Goal: Task Accomplishment & Management: Manage account settings

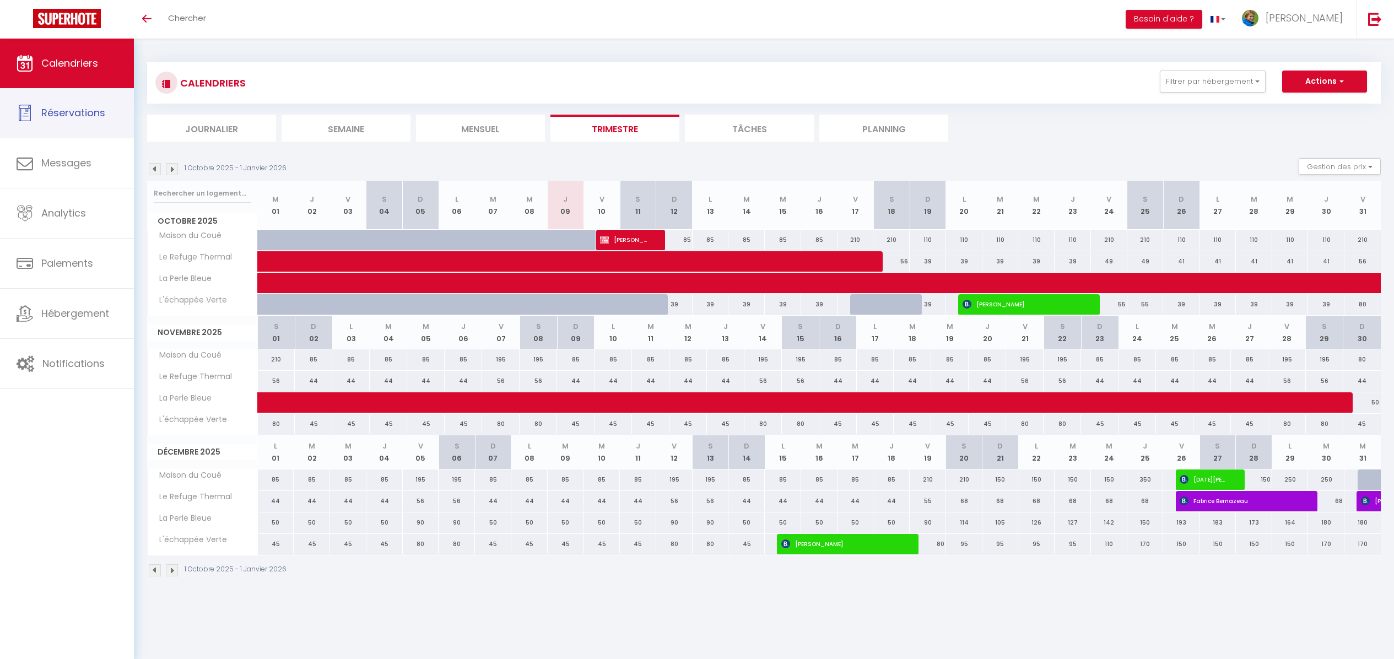
scroll to position [39, 0]
click at [1200, 77] on button "Filtrer par hébergement" at bounding box center [1213, 82] width 106 height 22
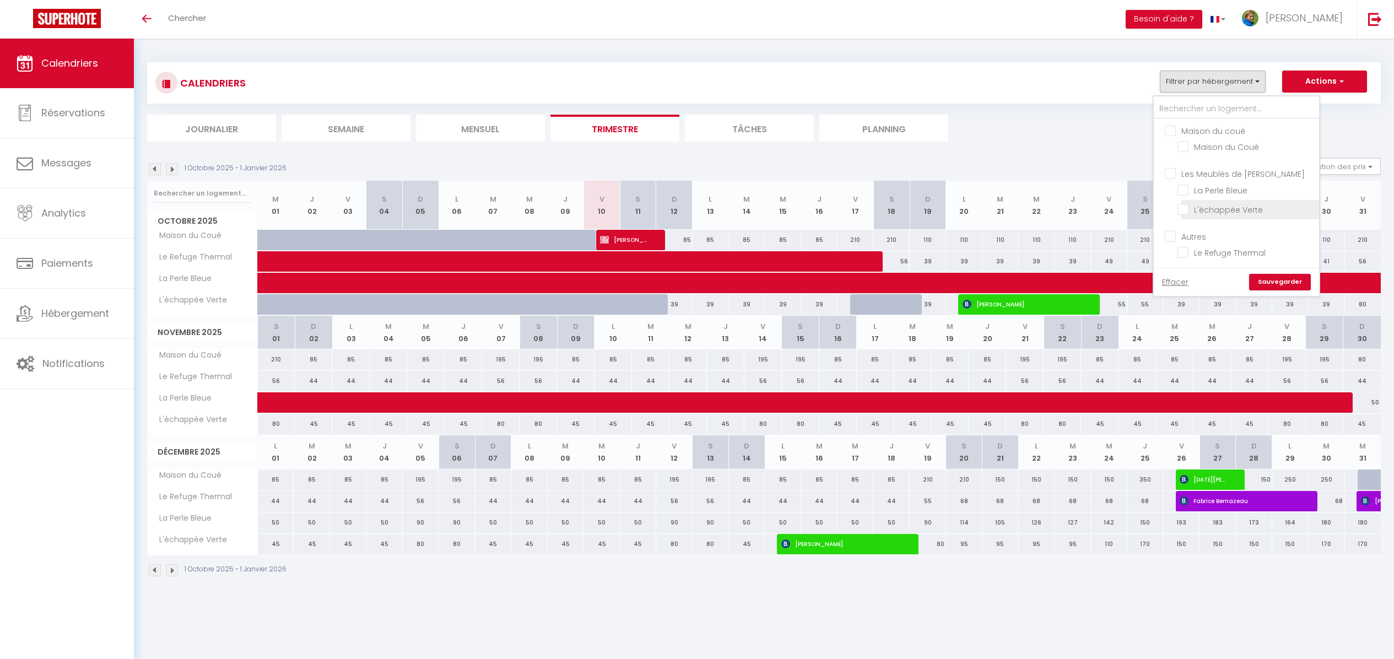
click at [1210, 204] on input "L'échappée Verte" at bounding box center [1247, 208] width 138 height 11
checkbox input "true"
checkbox input "false"
click at [1211, 253] on input "Le Refuge Thermal" at bounding box center [1247, 251] width 138 height 11
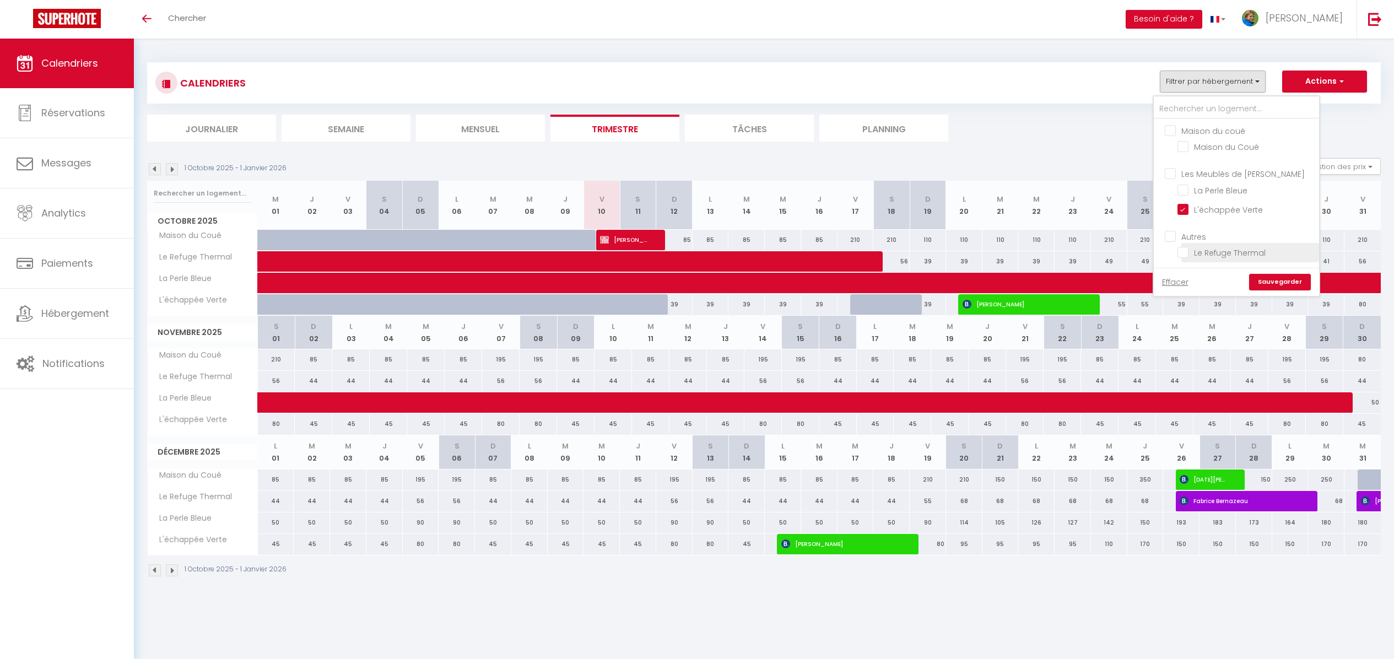
checkbox input "true"
checkbox input "false"
checkbox input "true"
click at [1273, 278] on link "Sauvegarder" at bounding box center [1280, 282] width 62 height 17
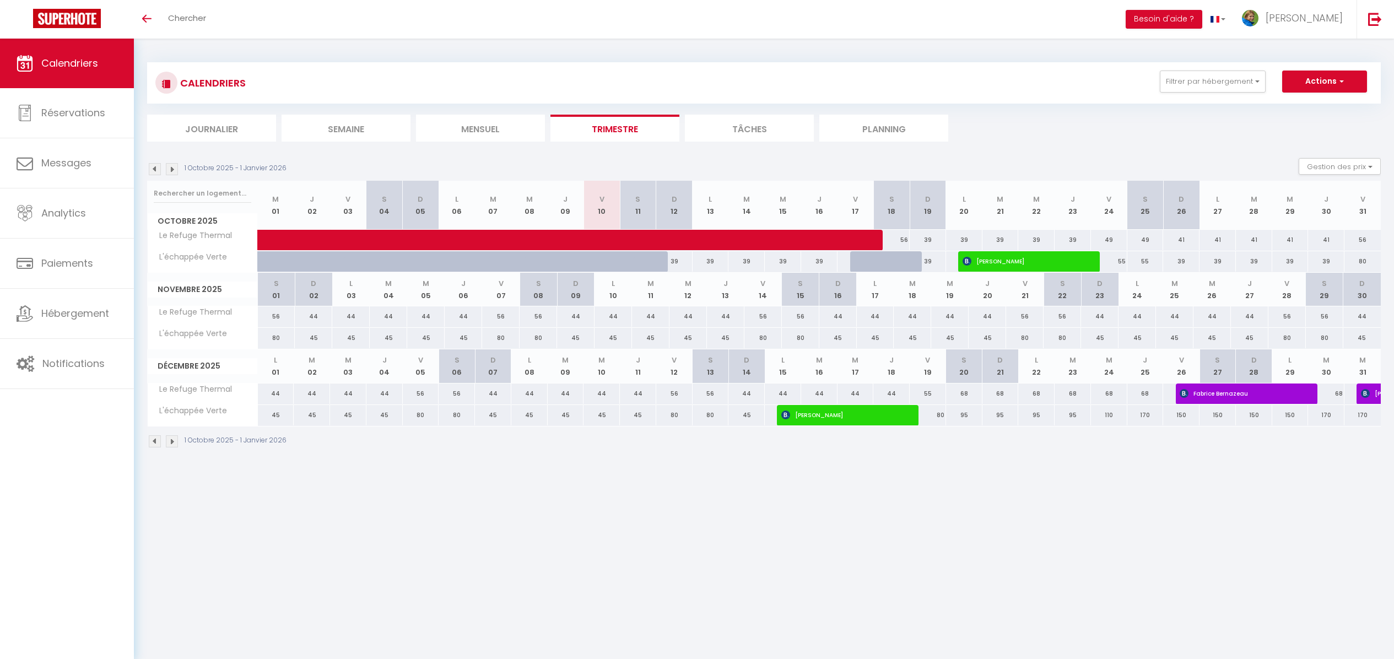
click at [678, 263] on div "39" at bounding box center [674, 261] width 36 height 20
type input "39"
type input "Dim 12 Octobre 2025"
type input "Lun 13 Octobre 2025"
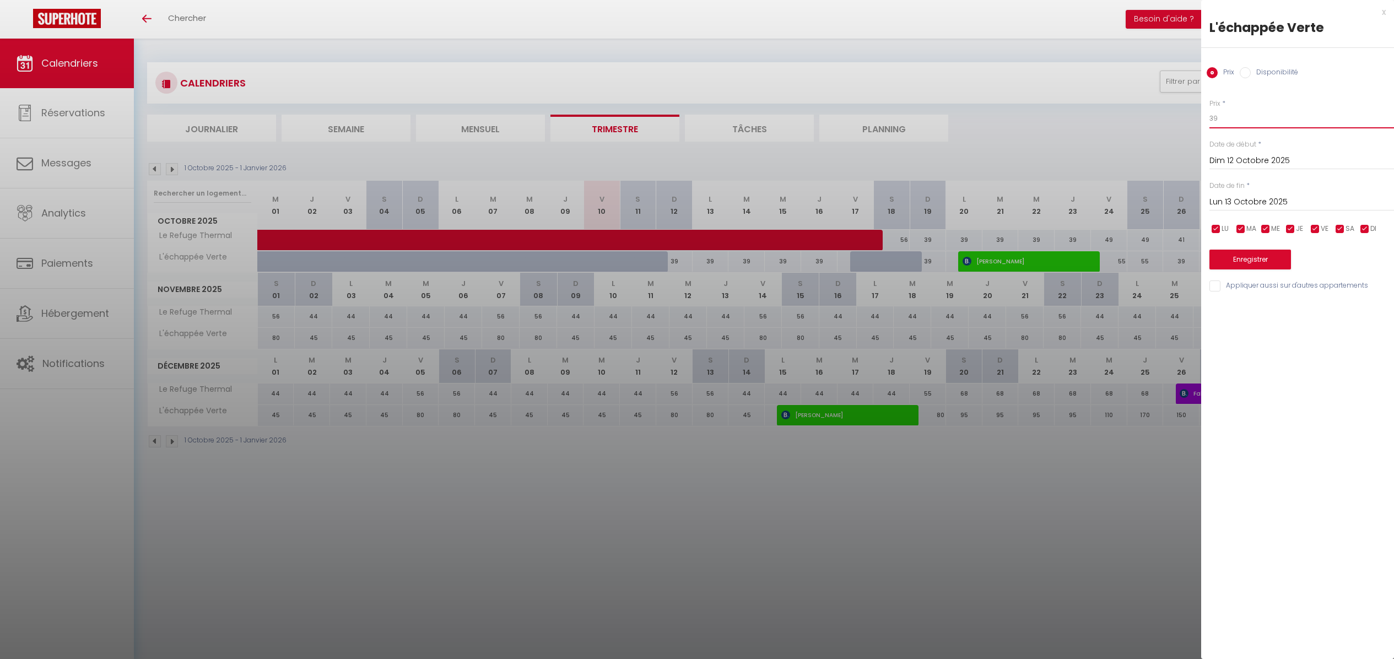
drag, startPoint x: 1225, startPoint y: 116, endPoint x: 1182, endPoint y: 116, distance: 43.0
click at [1182, 116] on body "🟢 Des questions ou besoin d'assistance pour la migration AirBnB? Prenez rdv >>>…" at bounding box center [697, 368] width 1394 height 659
type input "30"
click at [1263, 200] on input "Lun 13 Octobre 2025" at bounding box center [1302, 202] width 185 height 14
click at [1335, 314] on span "17" at bounding box center [1340, 309] width 24 height 22
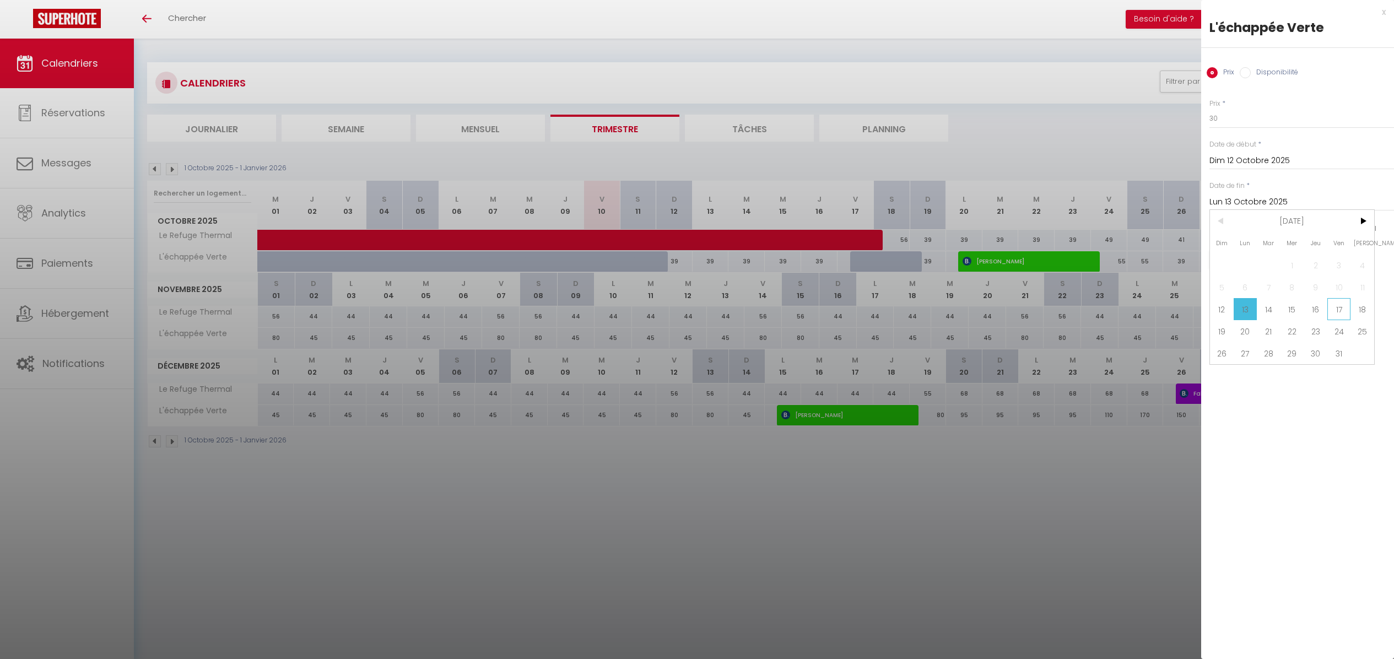
type input "Ven 17 Octobre 2025"
click at [1256, 256] on button "Enregistrer" at bounding box center [1251, 260] width 82 height 20
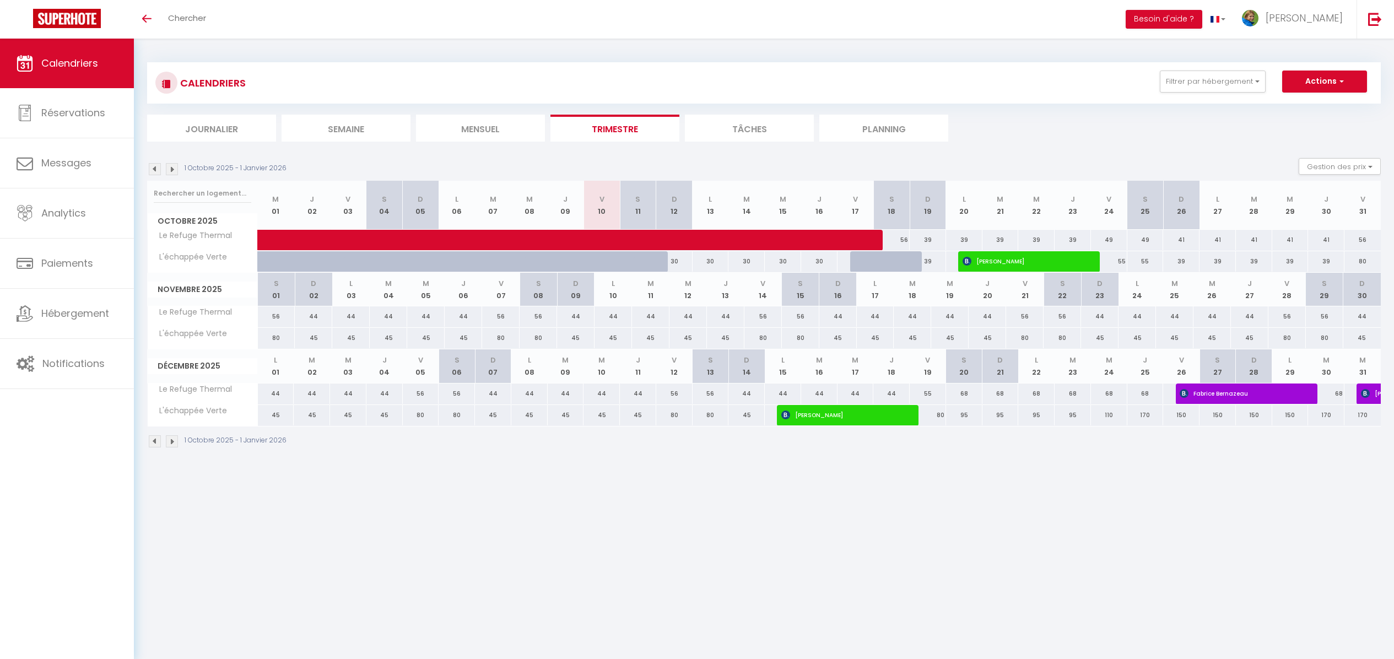
click at [675, 262] on div "30" at bounding box center [674, 261] width 36 height 20
type input "30"
type input "Dim 12 Octobre 2025"
type input "Lun 13 Octobre 2025"
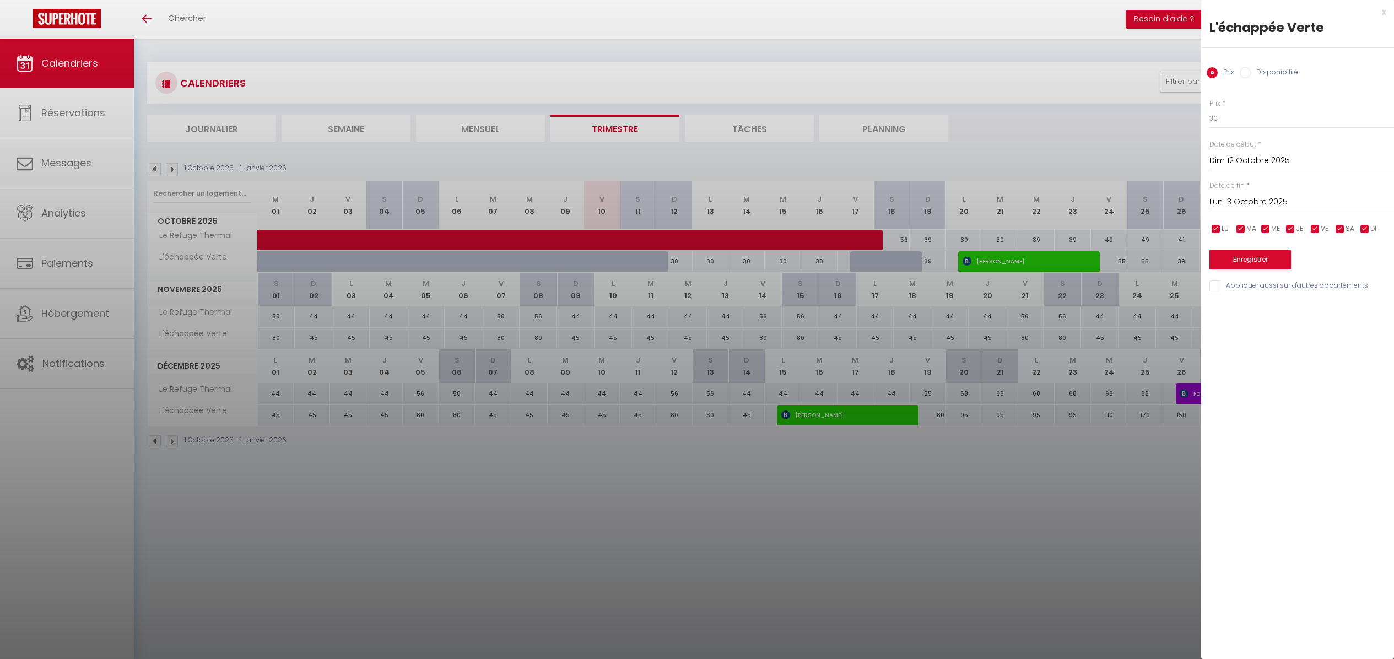
click at [1279, 72] on label "Disponibilité" at bounding box center [1274, 73] width 47 height 12
click at [1251, 72] on input "Disponibilité" at bounding box center [1245, 72] width 11 height 11
radio input "true"
radio input "false"
click at [1232, 120] on select "Disponible Indisponible" at bounding box center [1302, 119] width 185 height 21
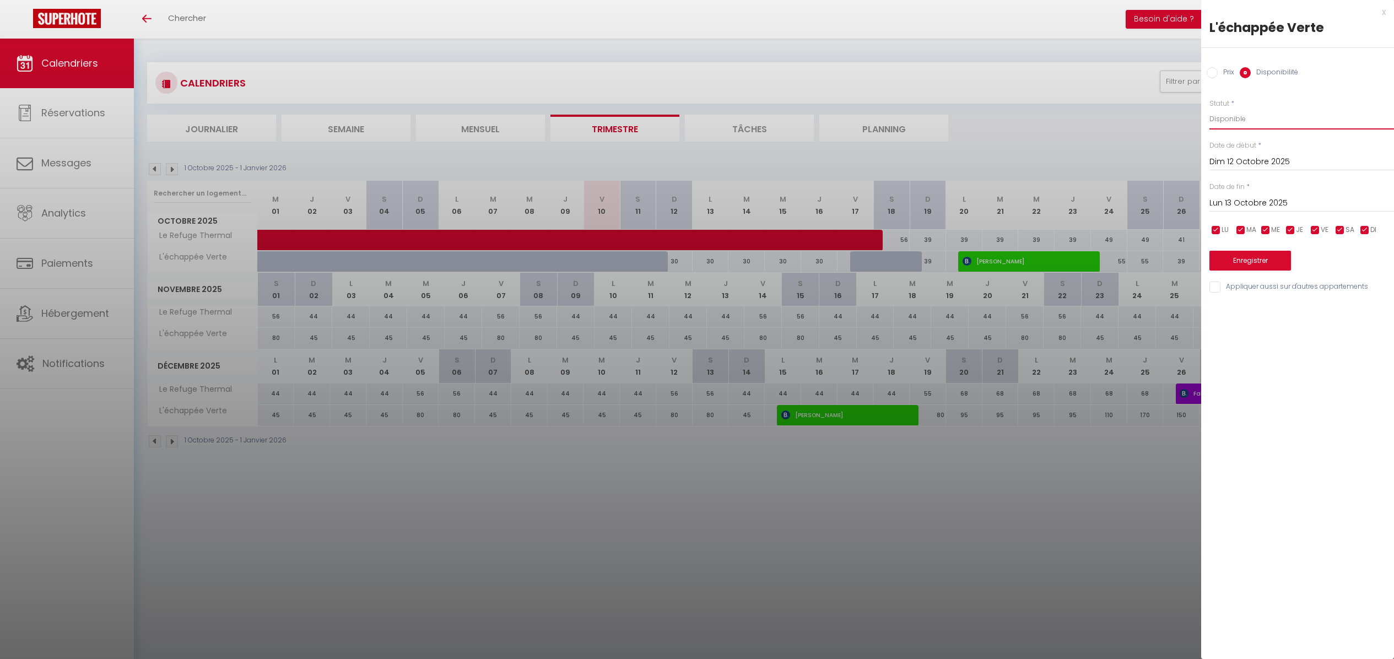
select select "0"
click at [1210, 109] on select "Disponible Indisponible" at bounding box center [1302, 119] width 185 height 21
click at [1248, 268] on button "Enregistrer" at bounding box center [1251, 261] width 82 height 20
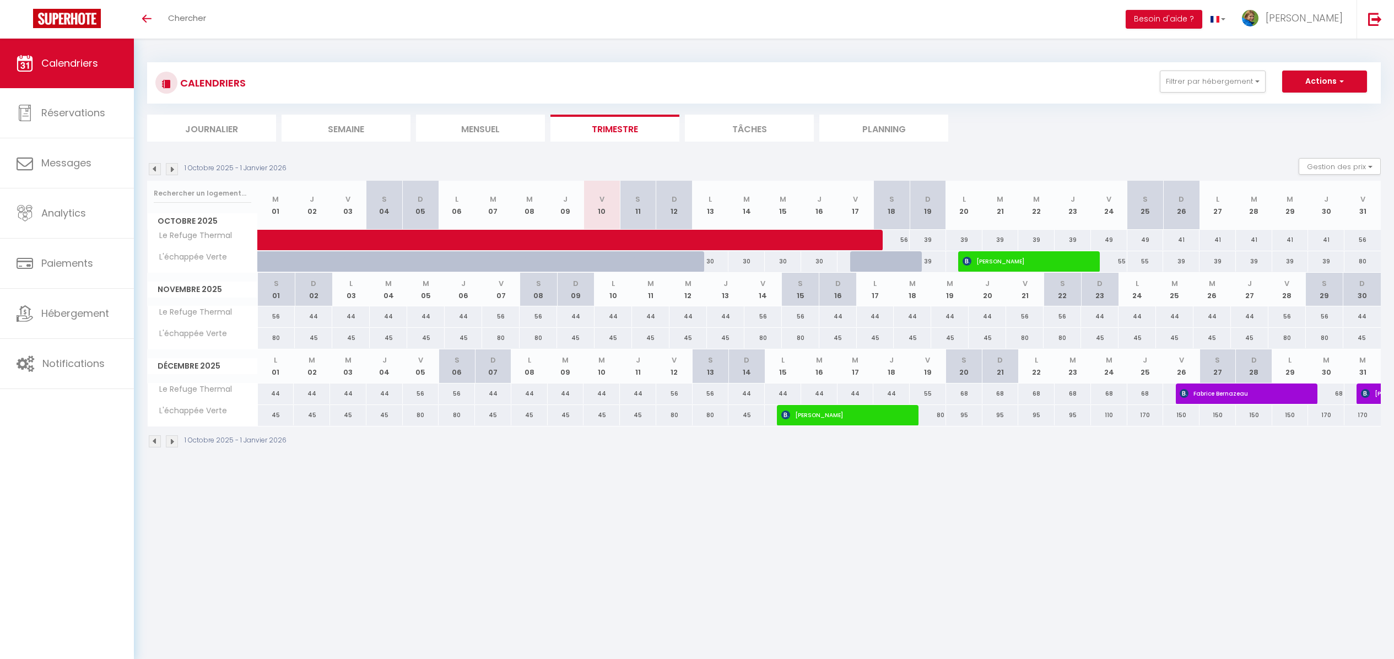
click at [1120, 265] on div "55" at bounding box center [1109, 261] width 36 height 20
select select "1"
type input "Ven 24 Octobre 2025"
type input "Sam 25 Octobre 2025"
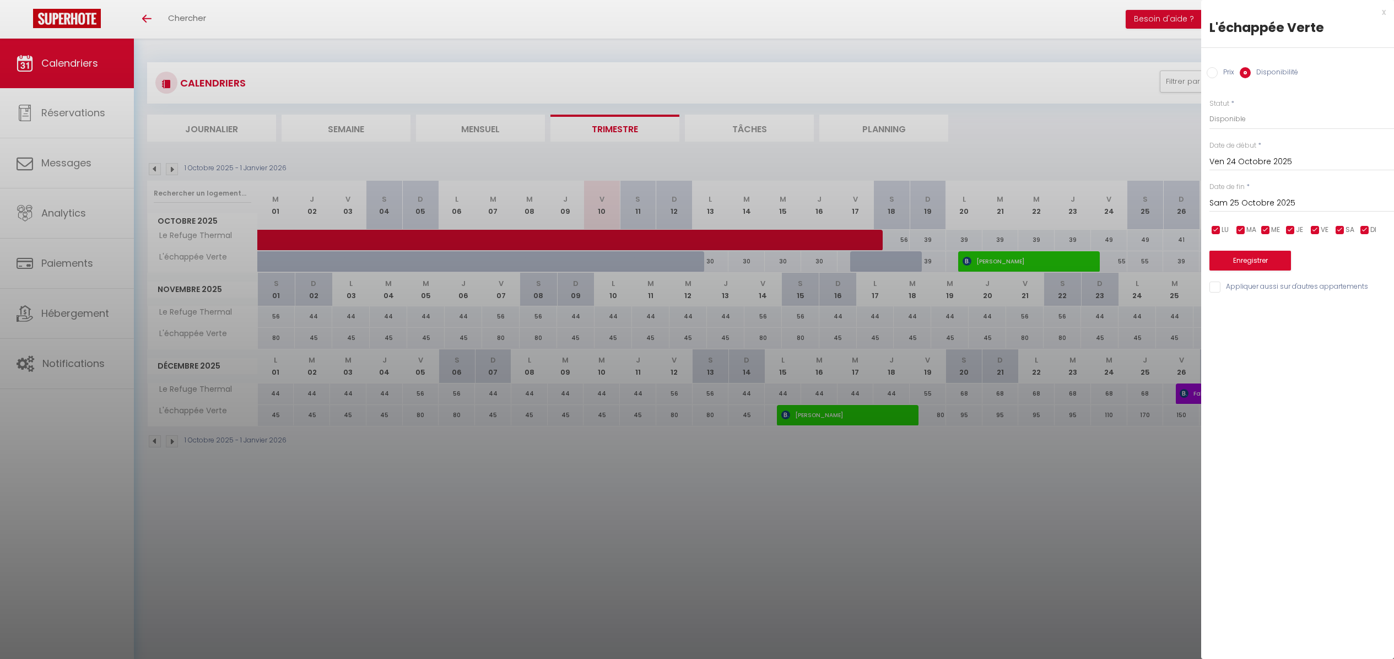
click at [1221, 68] on label "Prix" at bounding box center [1226, 73] width 17 height 12
click at [1218, 68] on input "Prix" at bounding box center [1212, 72] width 11 height 11
radio input "true"
radio input "false"
click at [1236, 200] on input "Sam 25 Octobre 2025" at bounding box center [1302, 202] width 185 height 14
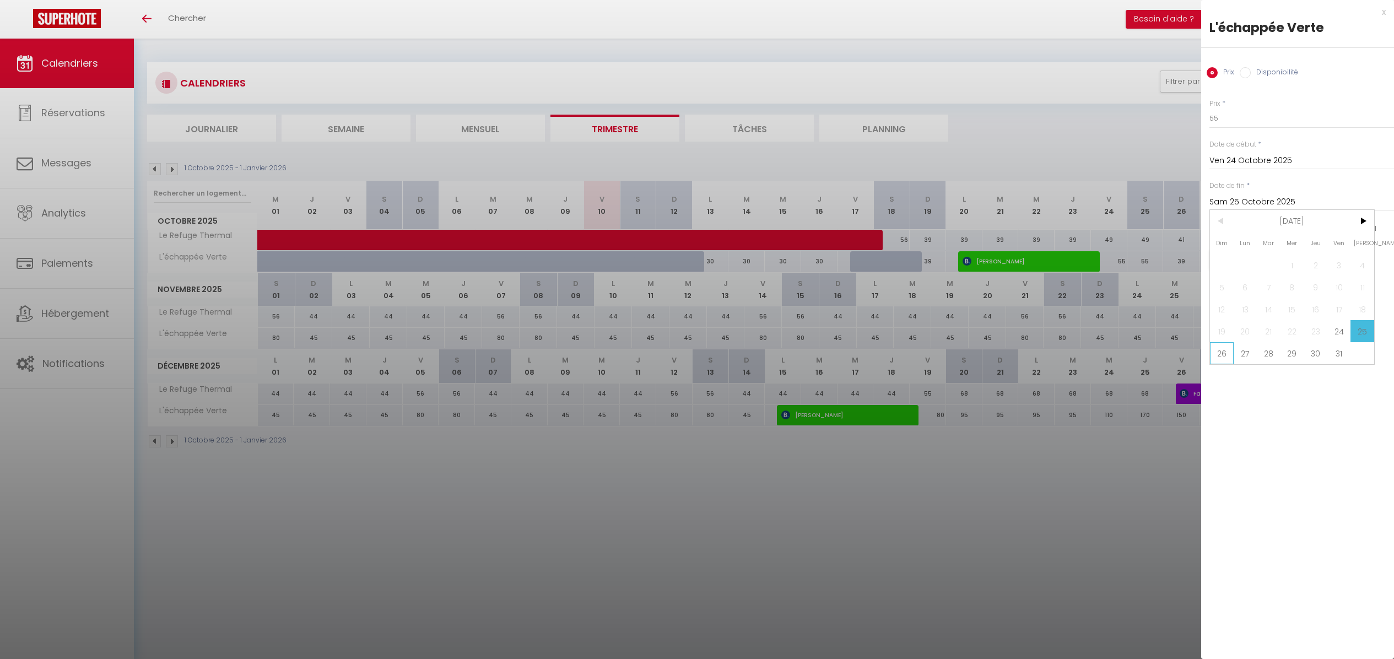
click at [1219, 354] on span "26" at bounding box center [1222, 353] width 24 height 22
type input "Dim 26 Octobre 2025"
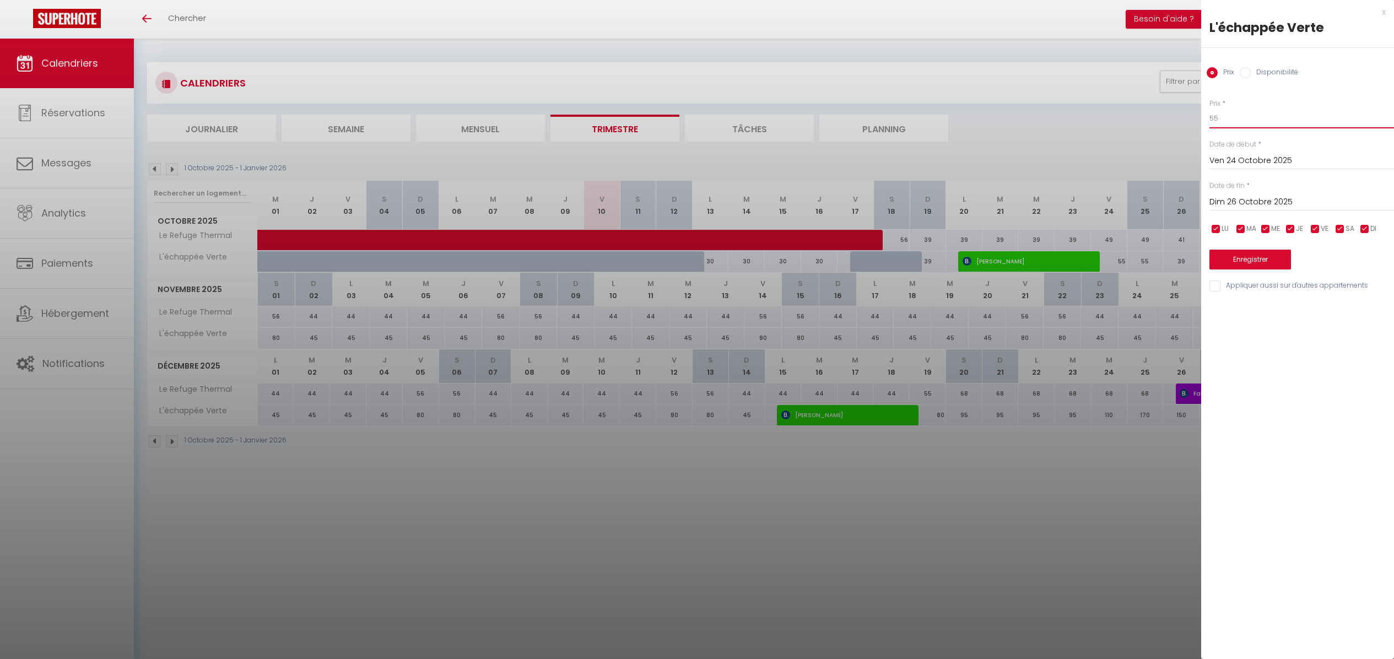
drag, startPoint x: 1220, startPoint y: 121, endPoint x: 1172, endPoint y: 104, distance: 51.1
click at [1172, 104] on body "🟢 Des questions ou besoin d'assistance pour la migration AirBnB? Prenez rdv >>>…" at bounding box center [697, 368] width 1394 height 659
type input "45"
click at [1263, 251] on button "Enregistrer" at bounding box center [1251, 260] width 82 height 20
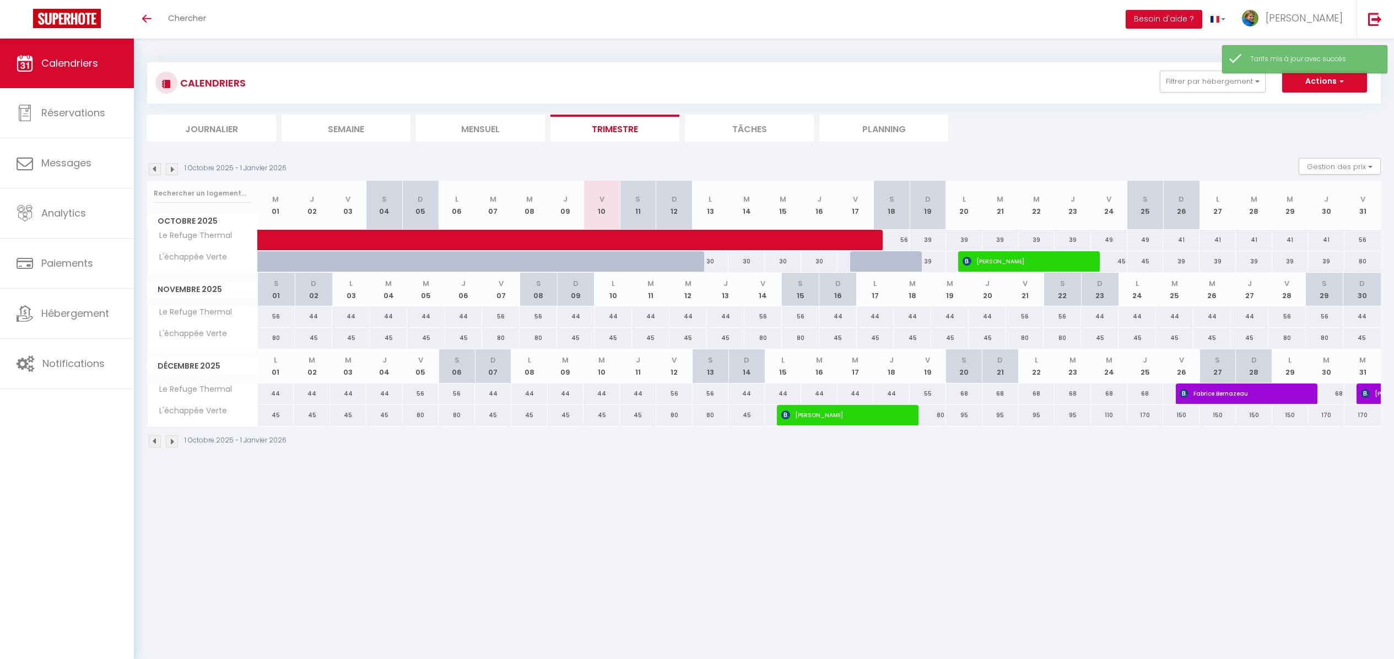
click at [1184, 262] on div "39" at bounding box center [1181, 261] width 36 height 20
type input "39"
type input "Dim 26 Octobre 2025"
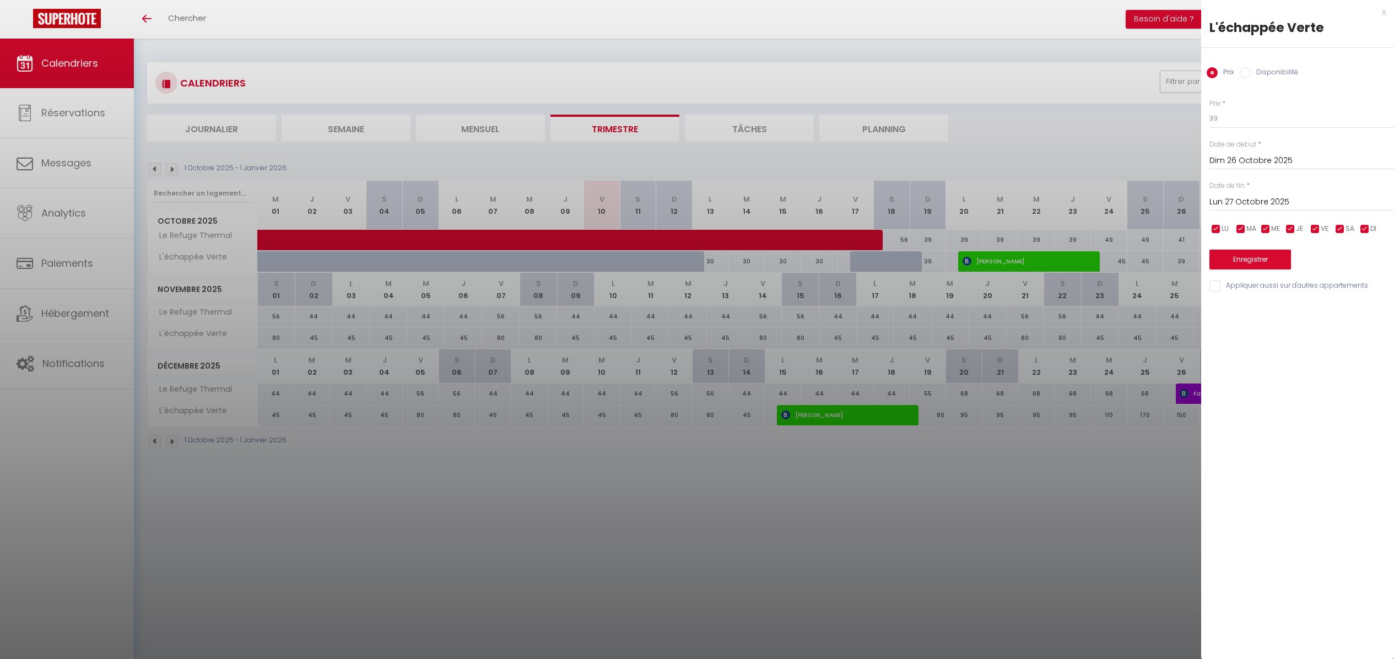
click at [1269, 201] on input "Lun 27 Octobre 2025" at bounding box center [1302, 202] width 185 height 14
click at [1343, 357] on span "31" at bounding box center [1340, 353] width 24 height 22
type input "Ven 31 Octobre 2025"
drag, startPoint x: 1224, startPoint y: 122, endPoint x: 1187, endPoint y: 110, distance: 39.6
click at [1188, 111] on body "🟢 Des questions ou besoin d'assistance pour la migration AirBnB? Prenez rdv >>>…" at bounding box center [697, 368] width 1394 height 659
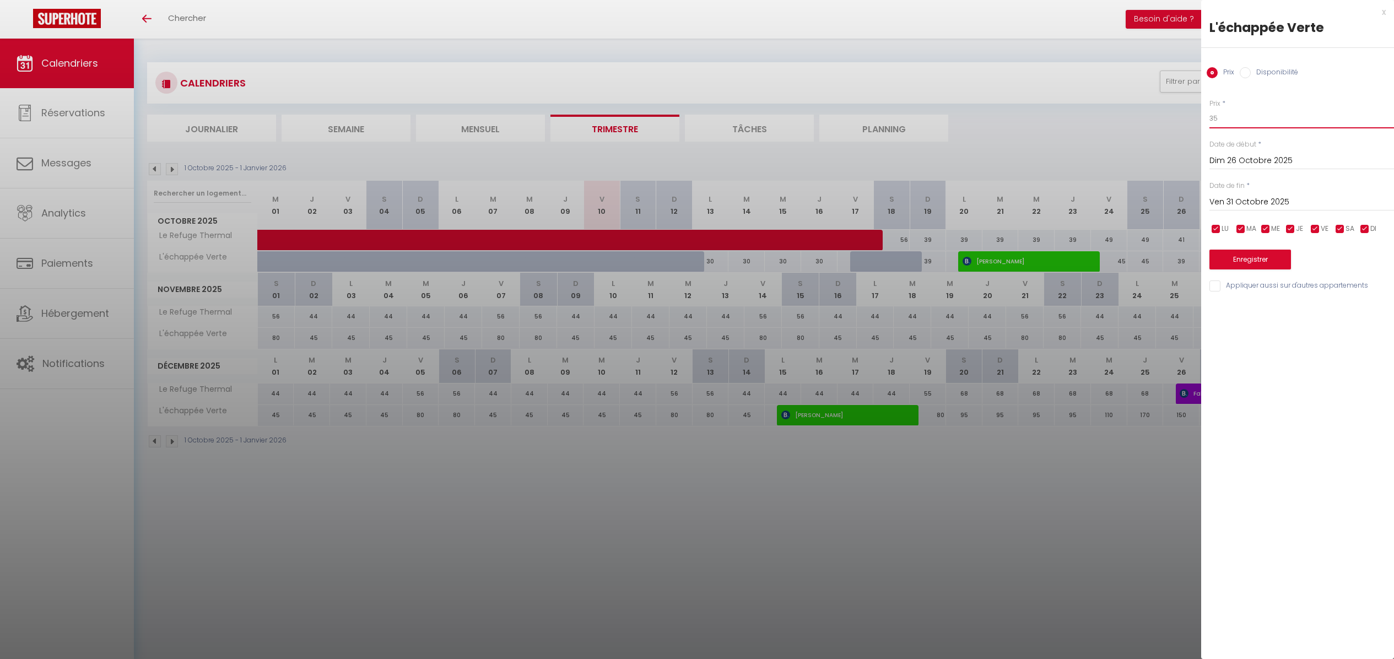
type input "35"
click at [1253, 257] on button "Enregistrer" at bounding box center [1251, 260] width 82 height 20
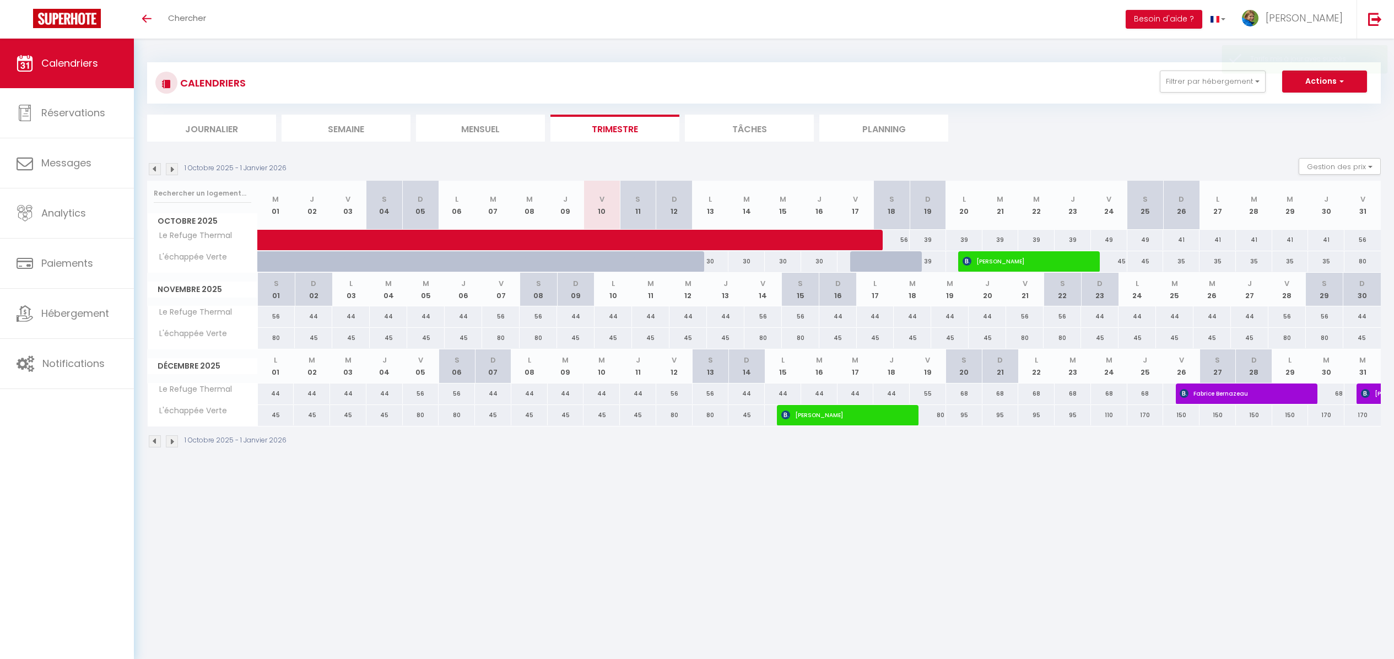
click at [1362, 262] on div "80" at bounding box center [1363, 261] width 36 height 20
type input "80"
type input "Ven 31 Octobre 2025"
type input "Sam 01 Novembre 2025"
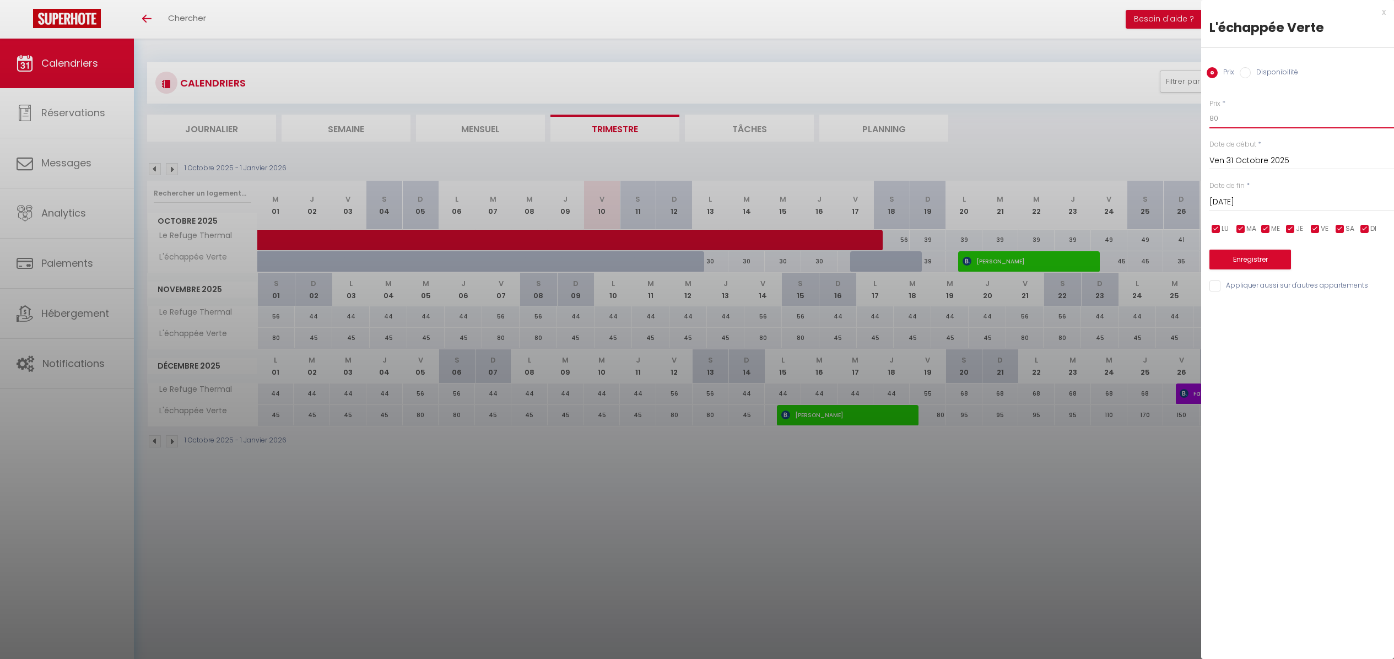
drag, startPoint x: 1220, startPoint y: 117, endPoint x: 1198, endPoint y: 117, distance: 22.0
click at [1199, 117] on body "🟢 Des questions ou besoin d'assistance pour la migration AirBnB? Prenez rdv >>>…" at bounding box center [697, 368] width 1394 height 659
type input "65"
click at [1252, 201] on input "Sam 01 Novembre 2025" at bounding box center [1302, 202] width 185 height 14
click at [1222, 288] on span "2" at bounding box center [1222, 287] width 24 height 22
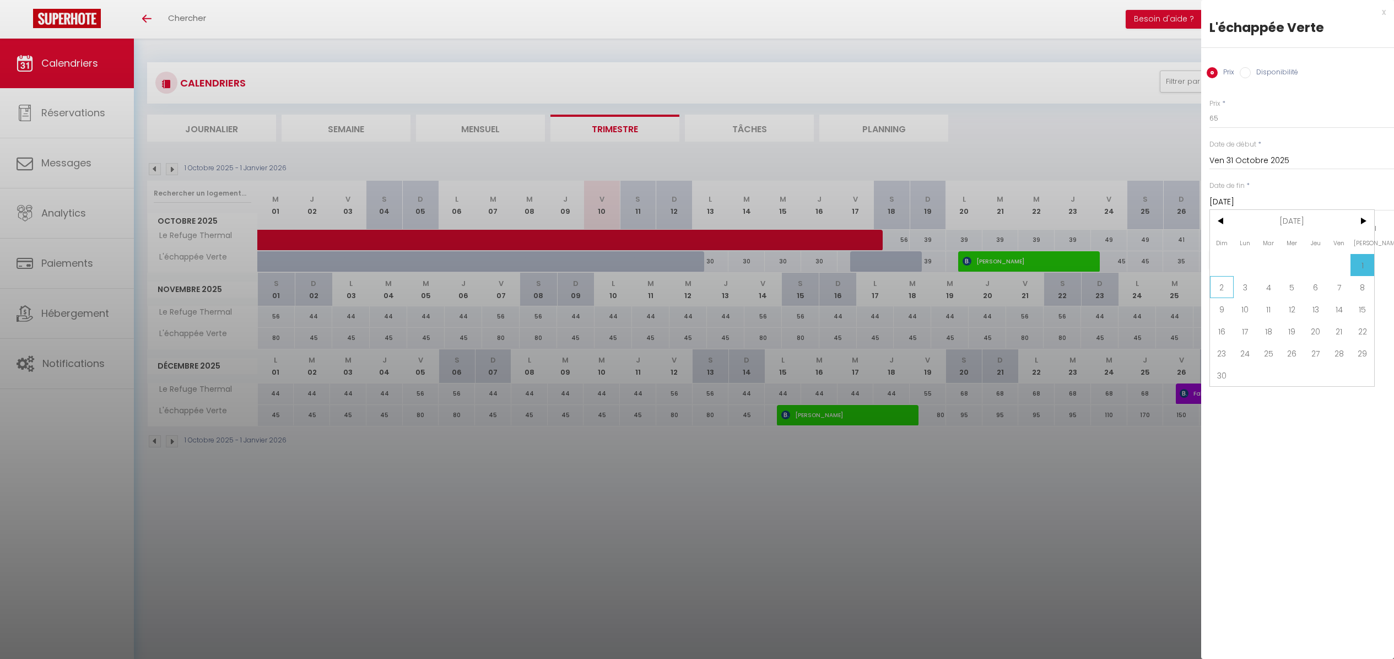
type input "Dim 02 Novembre 2025"
click at [1256, 256] on button "Enregistrer" at bounding box center [1251, 260] width 82 height 20
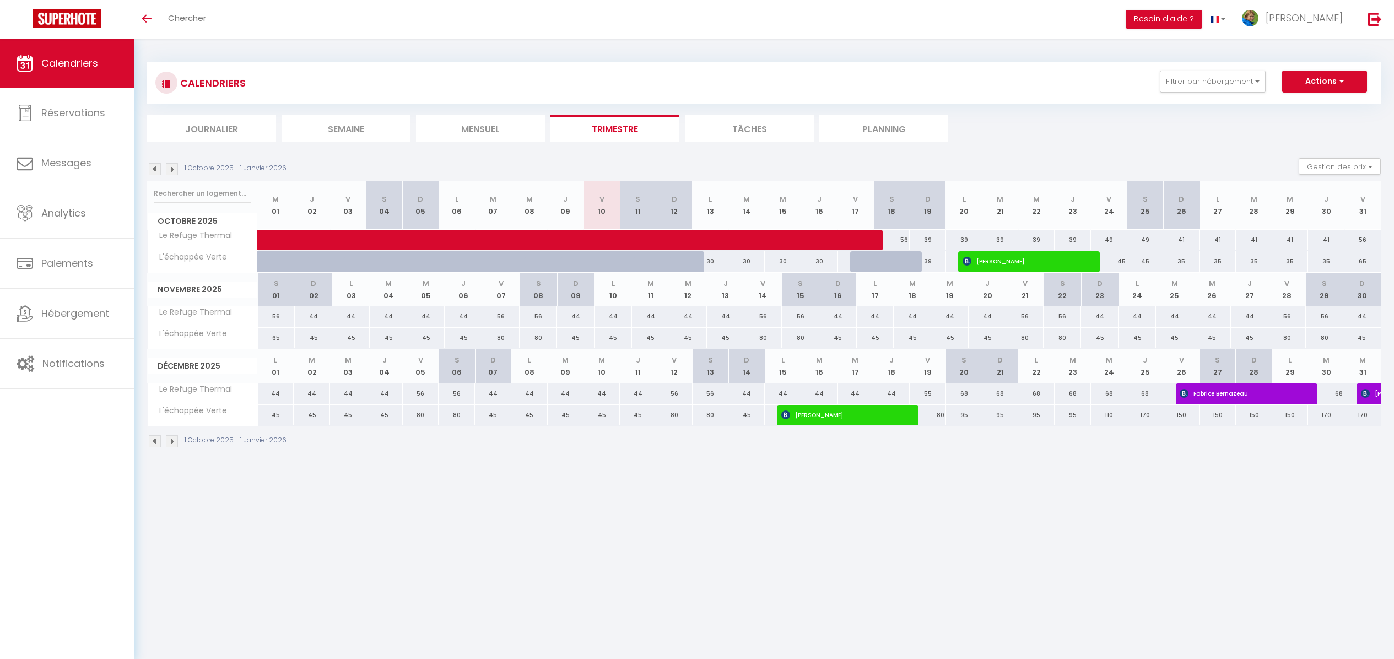
click at [275, 339] on div "65" at bounding box center [276, 338] width 37 height 20
type input "65"
type input "Sam 01 Novembre 2025"
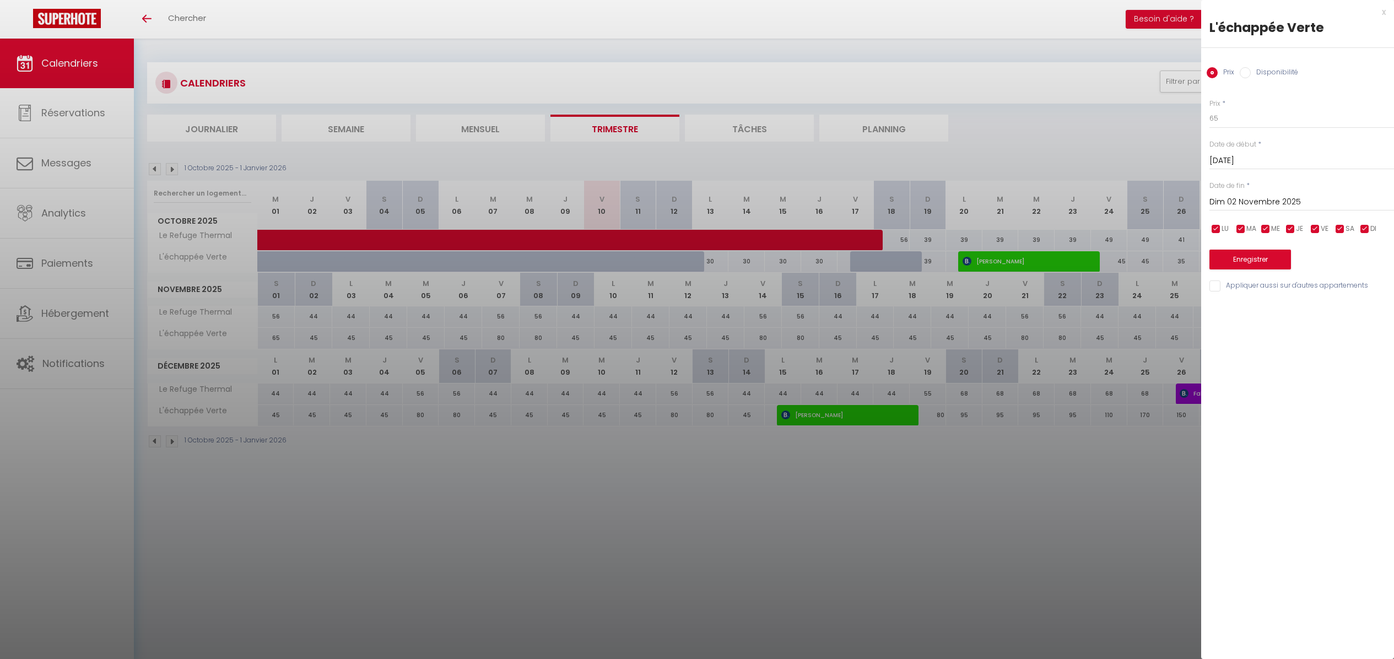
click at [1243, 205] on input "Dim 02 Novembre 2025" at bounding box center [1302, 202] width 185 height 14
click at [1364, 222] on span ">" at bounding box center [1363, 221] width 24 height 22
click at [1249, 268] on span "1" at bounding box center [1246, 265] width 24 height 22
type input "Lun 01 Décembre 2025"
drag, startPoint x: 1221, startPoint y: 119, endPoint x: 1205, endPoint y: 120, distance: 16.0
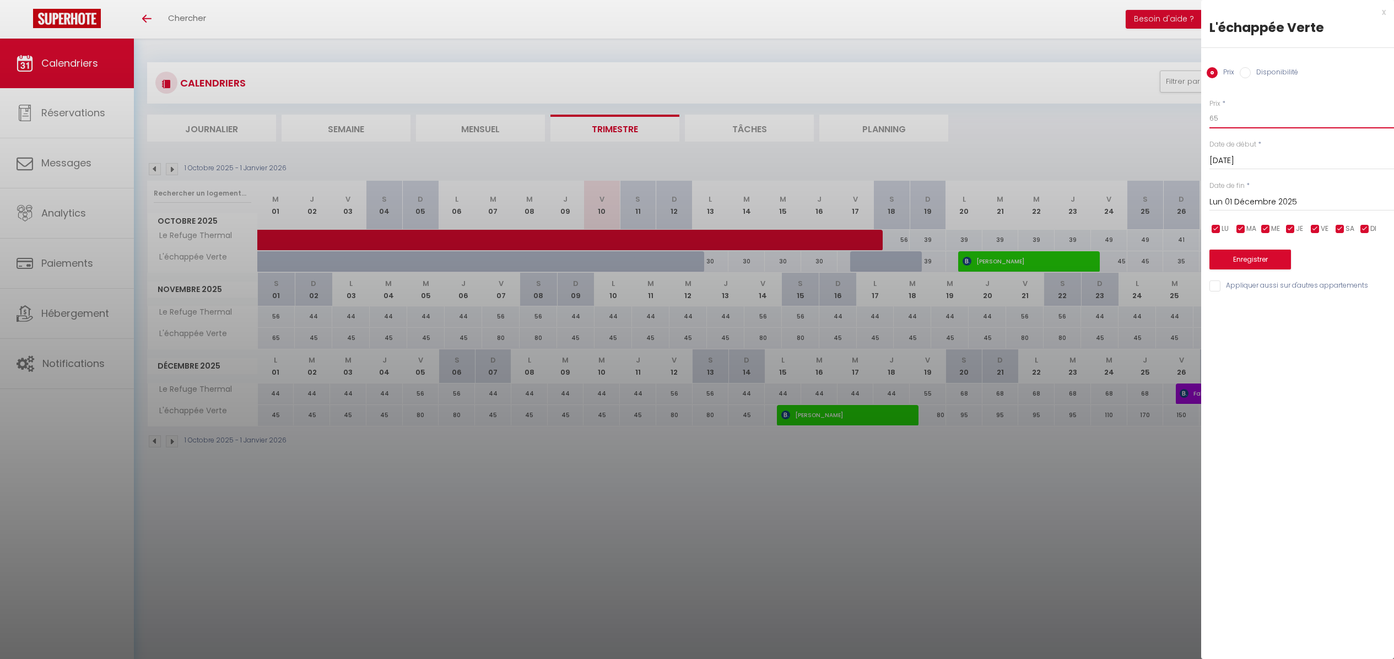
click at [1205, 119] on div "Prix * 65 Statut * Disponible Indisponible Date de début * Sam 01 Novembre 2025…" at bounding box center [1297, 189] width 193 height 208
click at [1219, 229] on input "checkbox" at bounding box center [1216, 229] width 11 height 11
checkbox input "false"
click at [1242, 229] on input "checkbox" at bounding box center [1241, 229] width 11 height 11
checkbox input "false"
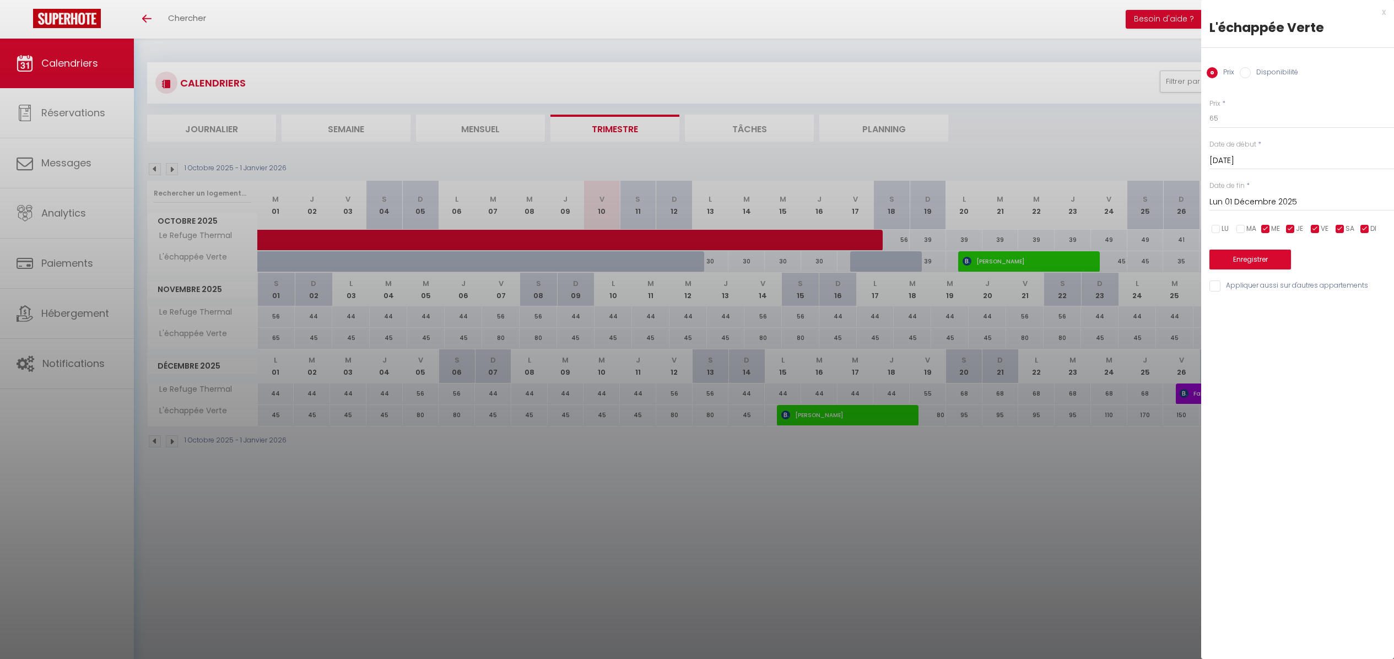
click at [1268, 231] on input "checkbox" at bounding box center [1265, 229] width 11 height 11
checkbox input "false"
click at [1294, 230] on input "checkbox" at bounding box center [1290, 229] width 11 height 11
checkbox input "false"
click at [1366, 229] on input "checkbox" at bounding box center [1365, 229] width 11 height 11
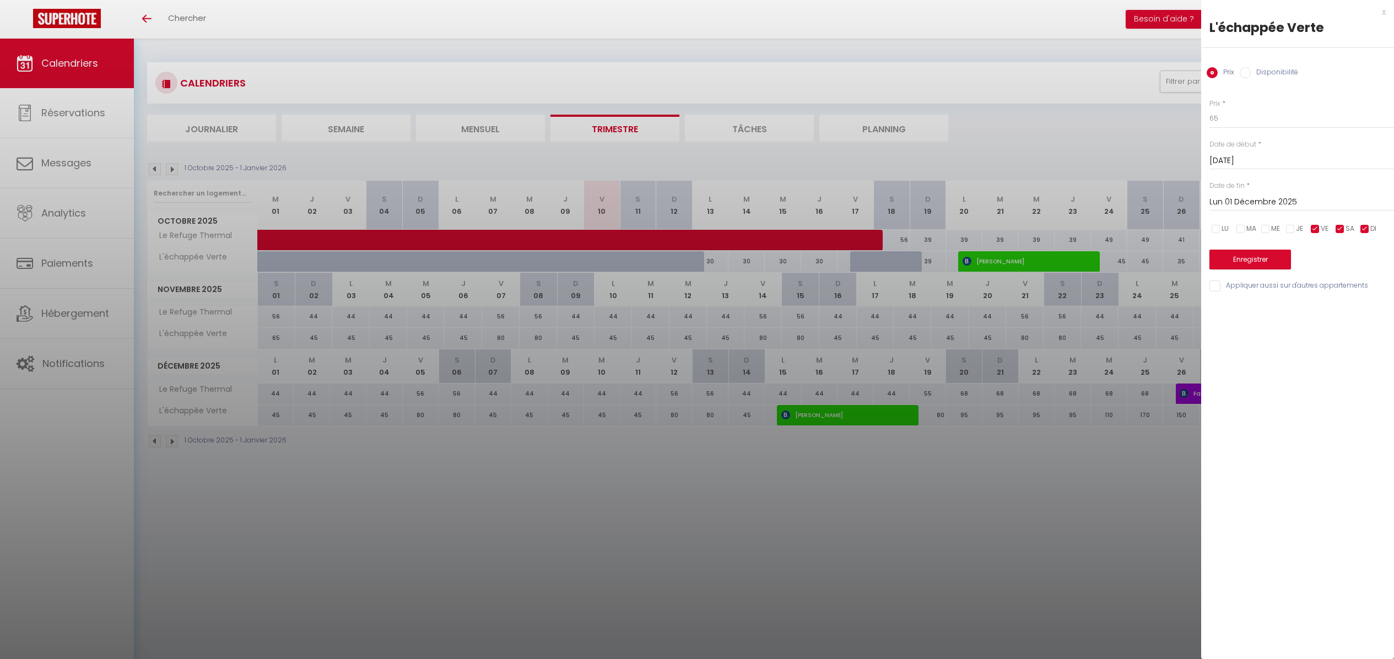
checkbox input "false"
click at [1240, 256] on button "Enregistrer" at bounding box center [1251, 260] width 82 height 20
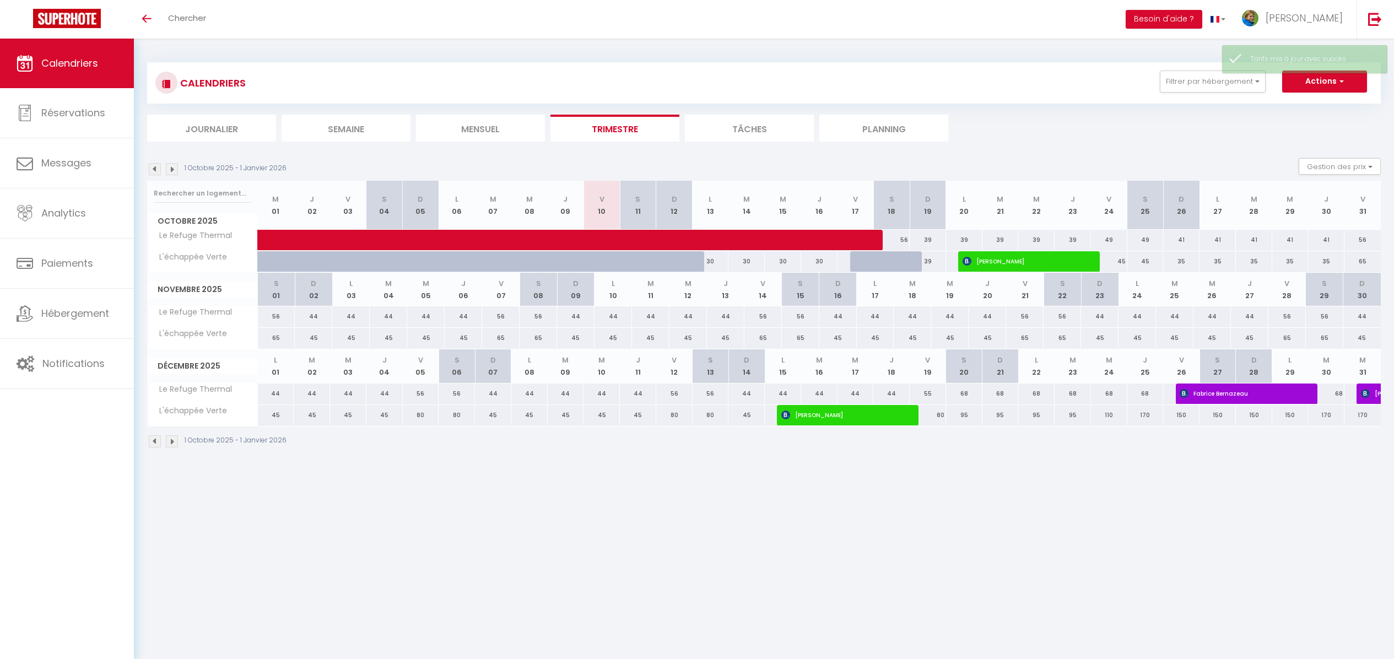
click at [275, 341] on div "65" at bounding box center [276, 338] width 37 height 20
type input "65"
type input "Sam 01 Novembre 2025"
type input "Dim 02 Novembre 2025"
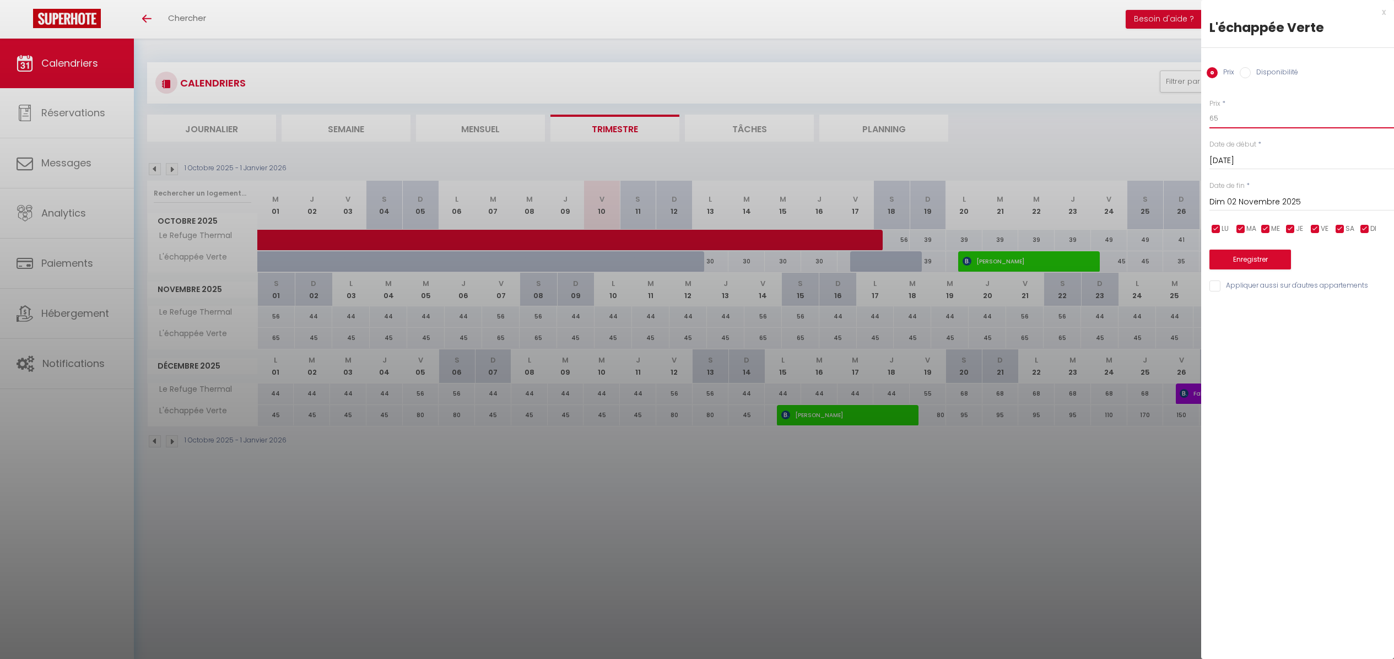
drag, startPoint x: 1233, startPoint y: 118, endPoint x: 1180, endPoint y: 107, distance: 54.0
click at [1181, 107] on body "🟢 Des questions ou besoin d'assistance pour la migration AirBnB? Prenez rdv >>>…" at bounding box center [697, 368] width 1394 height 659
type input "39"
click at [1230, 204] on input "Dim 02 Novembre 2025" at bounding box center [1302, 202] width 185 height 14
click at [1364, 222] on span ">" at bounding box center [1363, 221] width 24 height 22
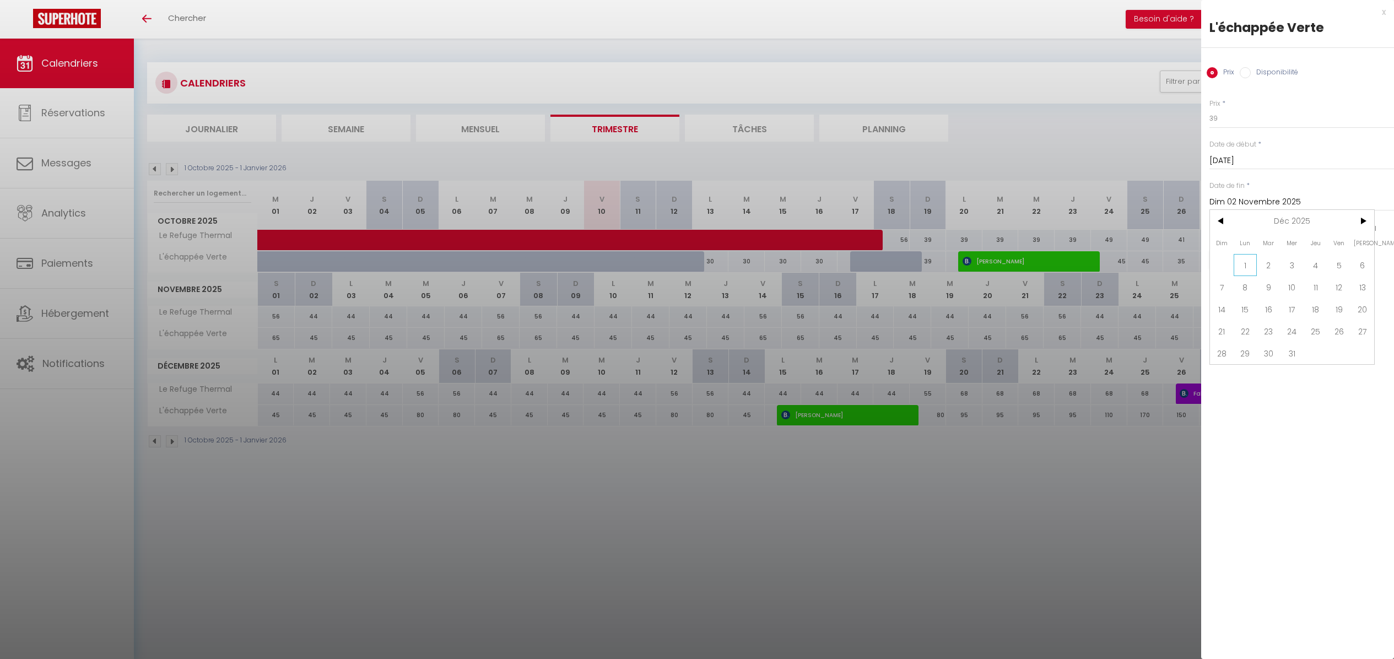
click at [1247, 264] on span "1" at bounding box center [1246, 265] width 24 height 22
type input "Lun 01 Décembre 2025"
click at [1317, 228] on input "checkbox" at bounding box center [1315, 229] width 11 height 11
checkbox input "false"
click at [1340, 228] on input "checkbox" at bounding box center [1340, 229] width 11 height 11
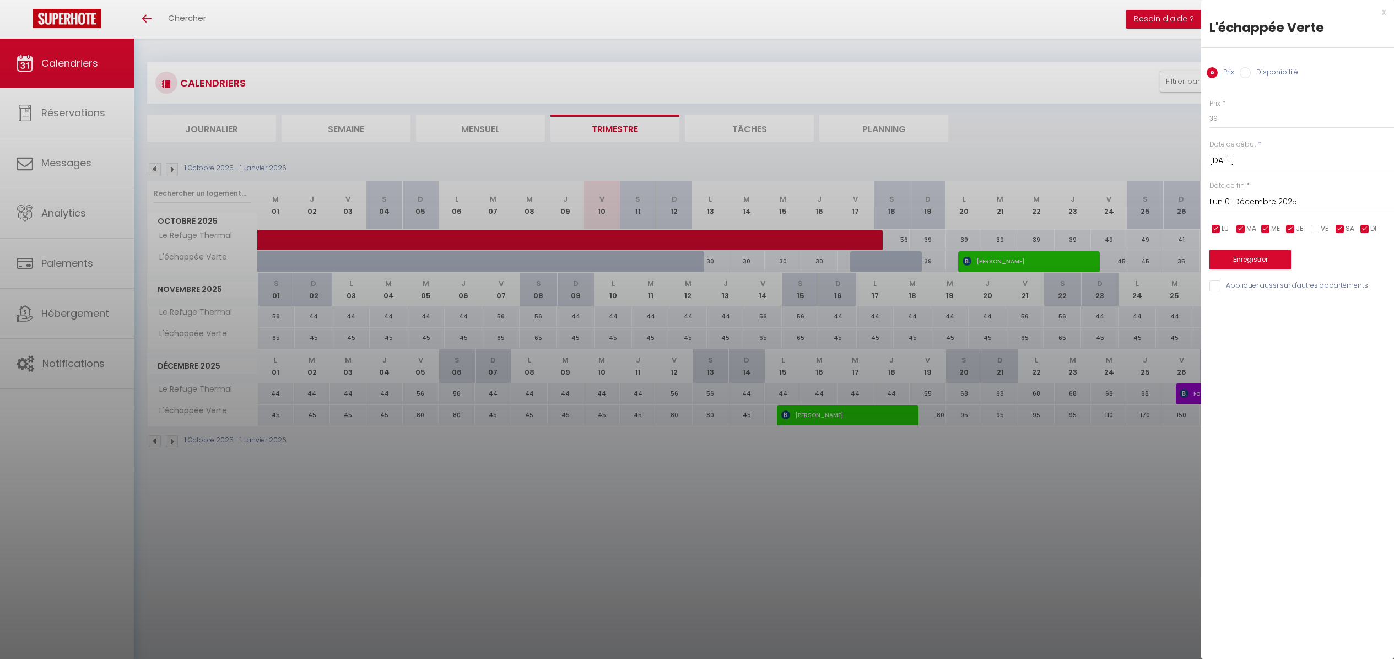
checkbox input "false"
click at [1239, 264] on button "Enregistrer" at bounding box center [1251, 260] width 82 height 20
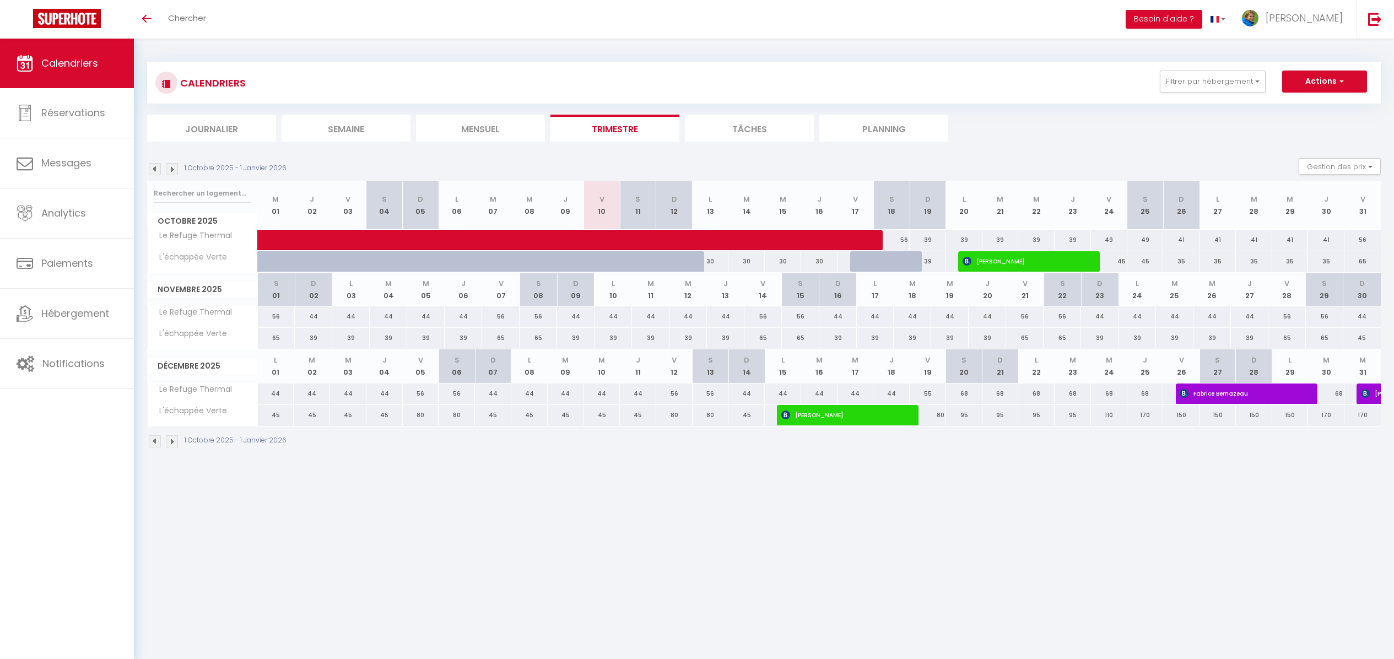
click at [1360, 261] on div "65" at bounding box center [1363, 261] width 36 height 20
type input "65"
type input "Ven 31 Octobre 2025"
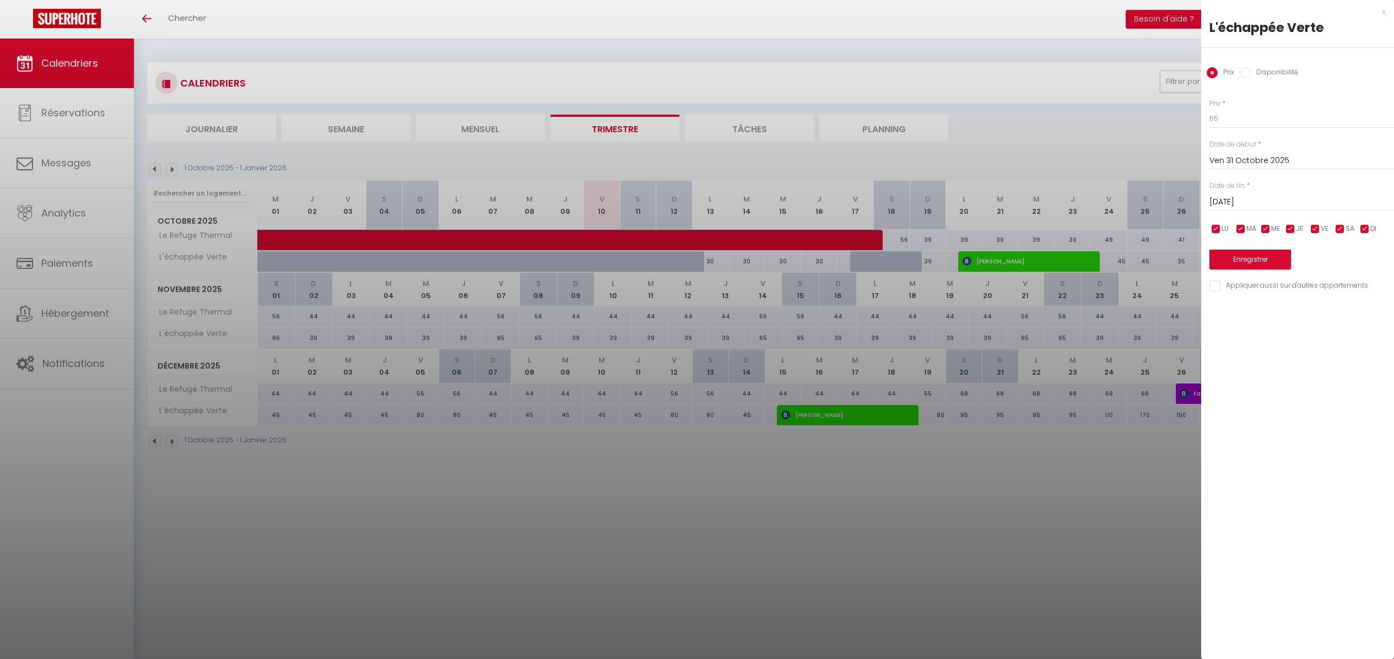
click at [1281, 198] on input "Sam 01 Novembre 2025" at bounding box center [1302, 202] width 185 height 14
click at [1361, 218] on span ">" at bounding box center [1363, 221] width 24 height 22
click at [1246, 263] on span "1" at bounding box center [1246, 265] width 24 height 22
type input "Lun 01 Décembre 2025"
click at [1213, 229] on input "checkbox" at bounding box center [1216, 229] width 11 height 11
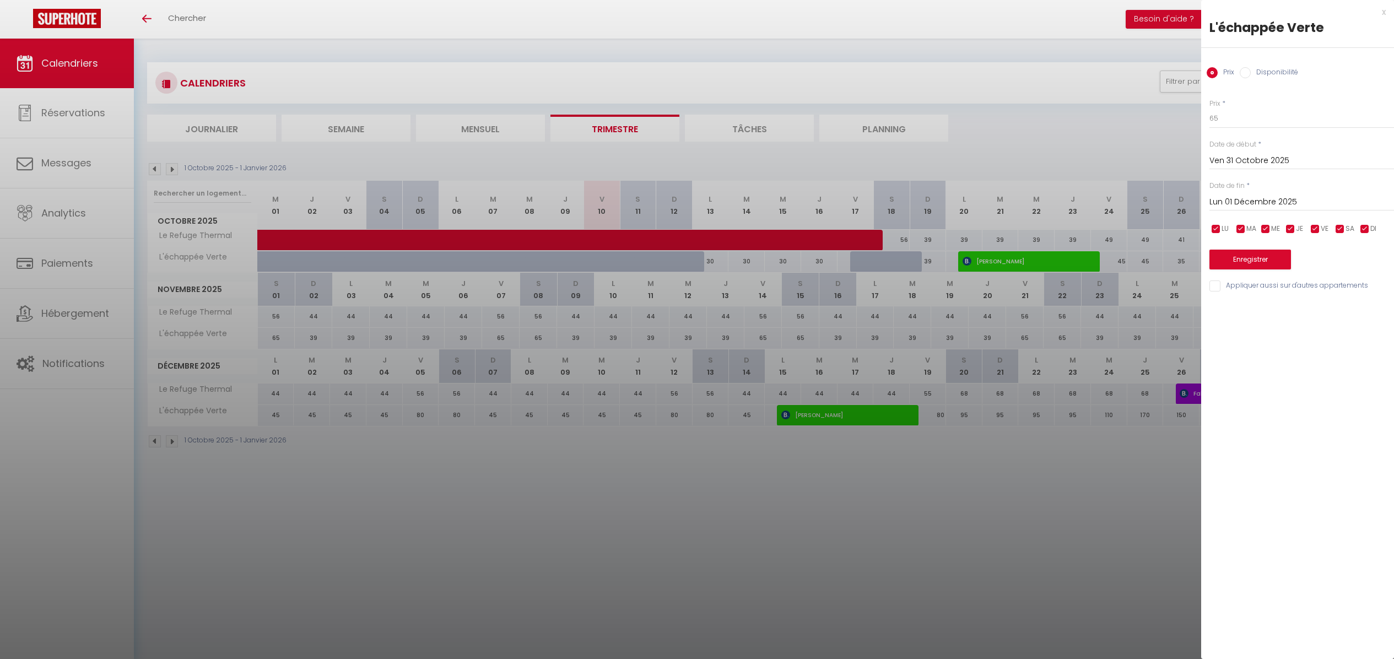
checkbox input "false"
click at [1237, 229] on input "checkbox" at bounding box center [1241, 229] width 11 height 11
checkbox input "false"
click at [1264, 229] on input "checkbox" at bounding box center [1265, 229] width 11 height 11
checkbox input "false"
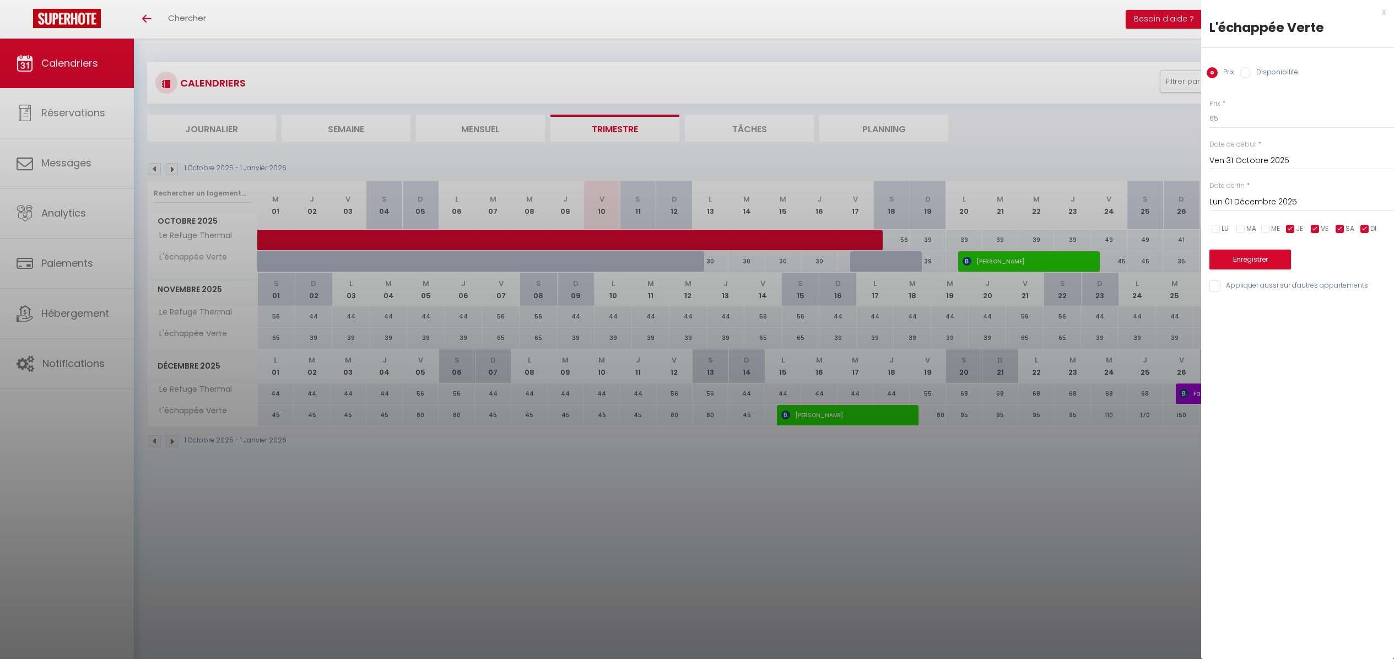
click at [1291, 229] on input "checkbox" at bounding box center [1290, 229] width 11 height 11
checkbox input "false"
click at [1368, 227] on input "checkbox" at bounding box center [1365, 229] width 11 height 11
checkbox input "false"
drag, startPoint x: 1240, startPoint y: 117, endPoint x: 1170, endPoint y: 116, distance: 70.0
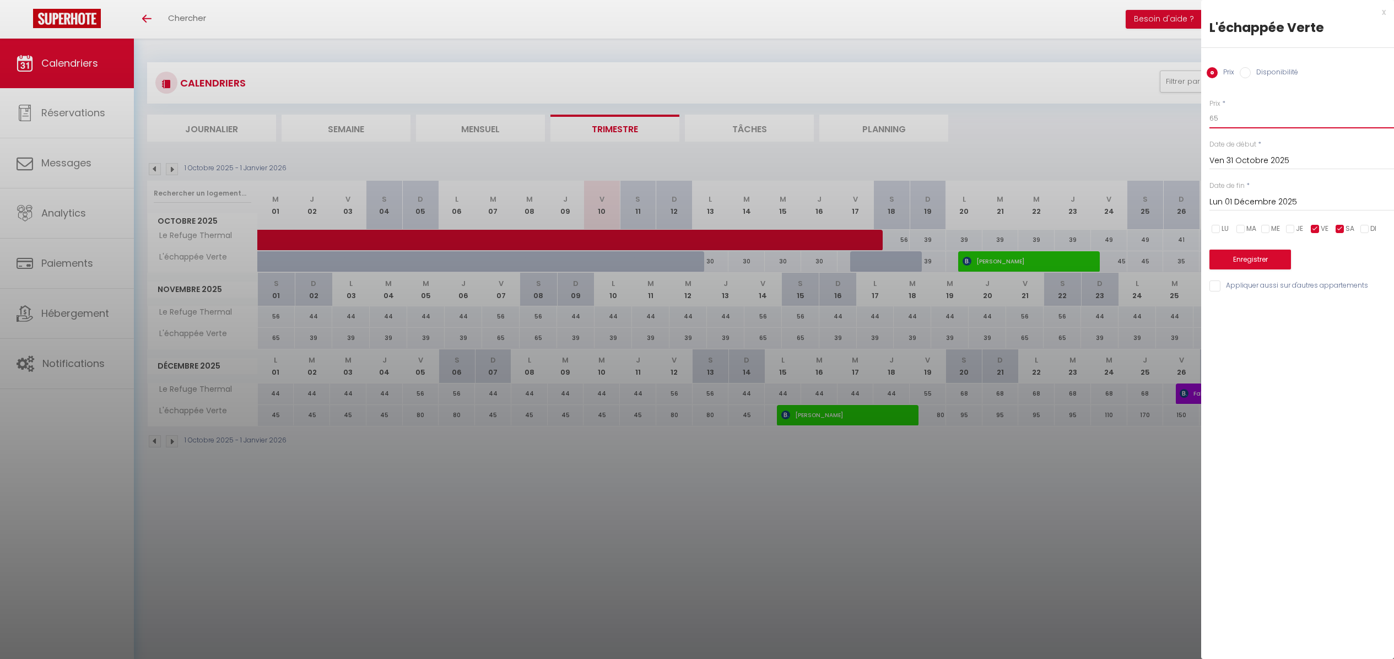
click at [1174, 117] on body "🟢 Des questions ou besoin d'assistance pour la migration AirBnB? Prenez rdv >>>…" at bounding box center [697, 368] width 1394 height 659
type input "59"
click at [1242, 258] on button "Enregistrer" at bounding box center [1251, 260] width 82 height 20
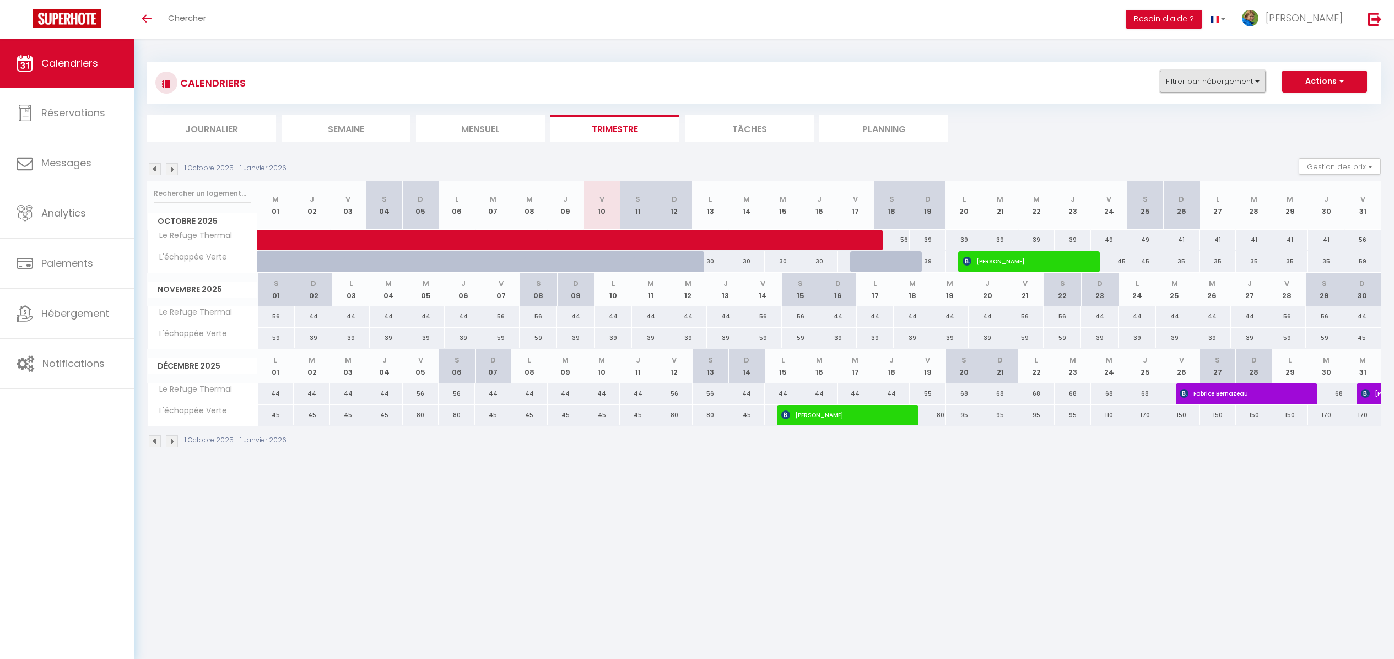
click at [1210, 79] on button "Filtrer par hébergement" at bounding box center [1213, 82] width 106 height 22
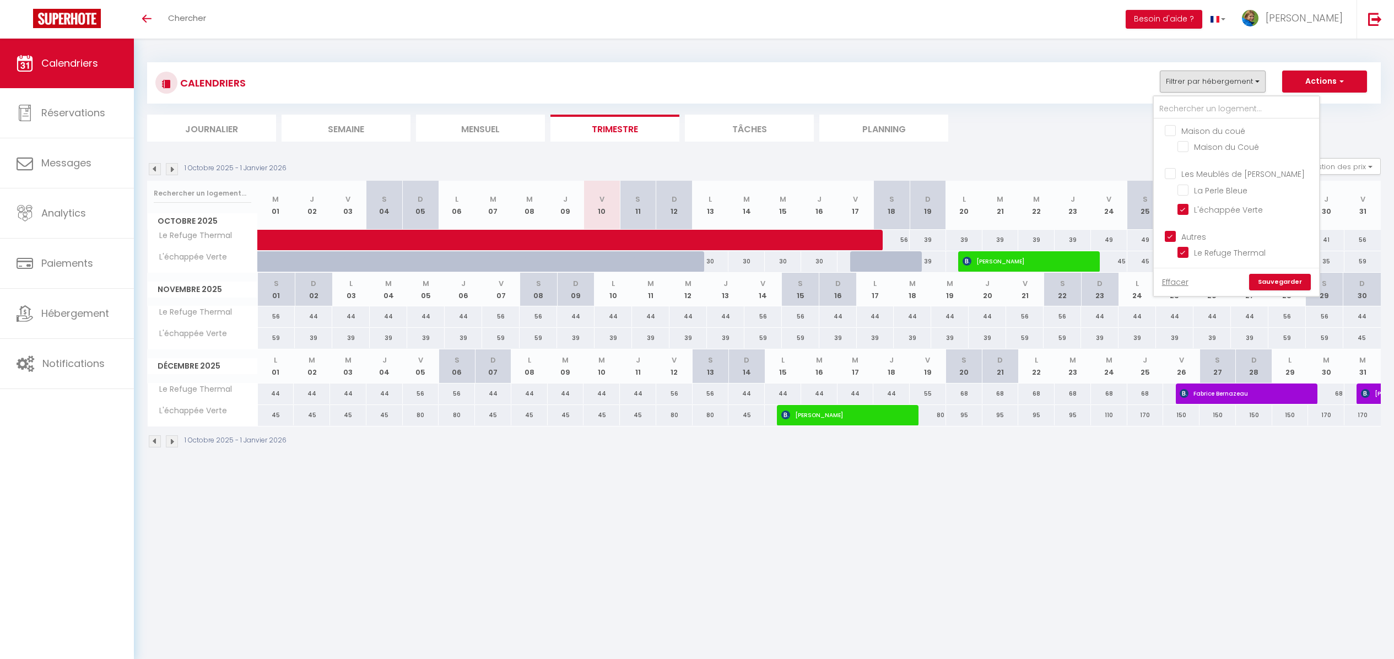
click at [1211, 132] on input "Maison du coué" at bounding box center [1247, 130] width 165 height 11
checkbox input "true"
checkbox input "false"
click at [1212, 171] on input "Les Meublés de [PERSON_NAME]" at bounding box center [1247, 173] width 165 height 11
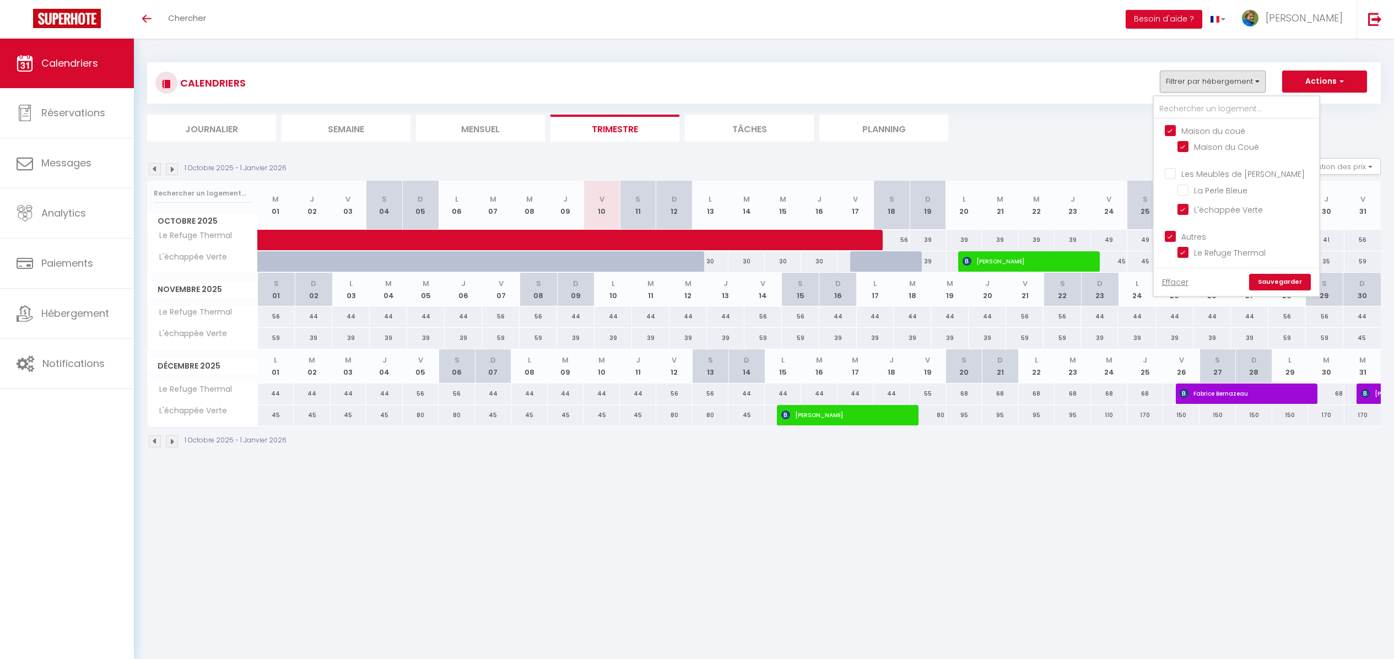
checkbox input "true"
click at [1266, 279] on link "Sauvegarder" at bounding box center [1280, 282] width 62 height 17
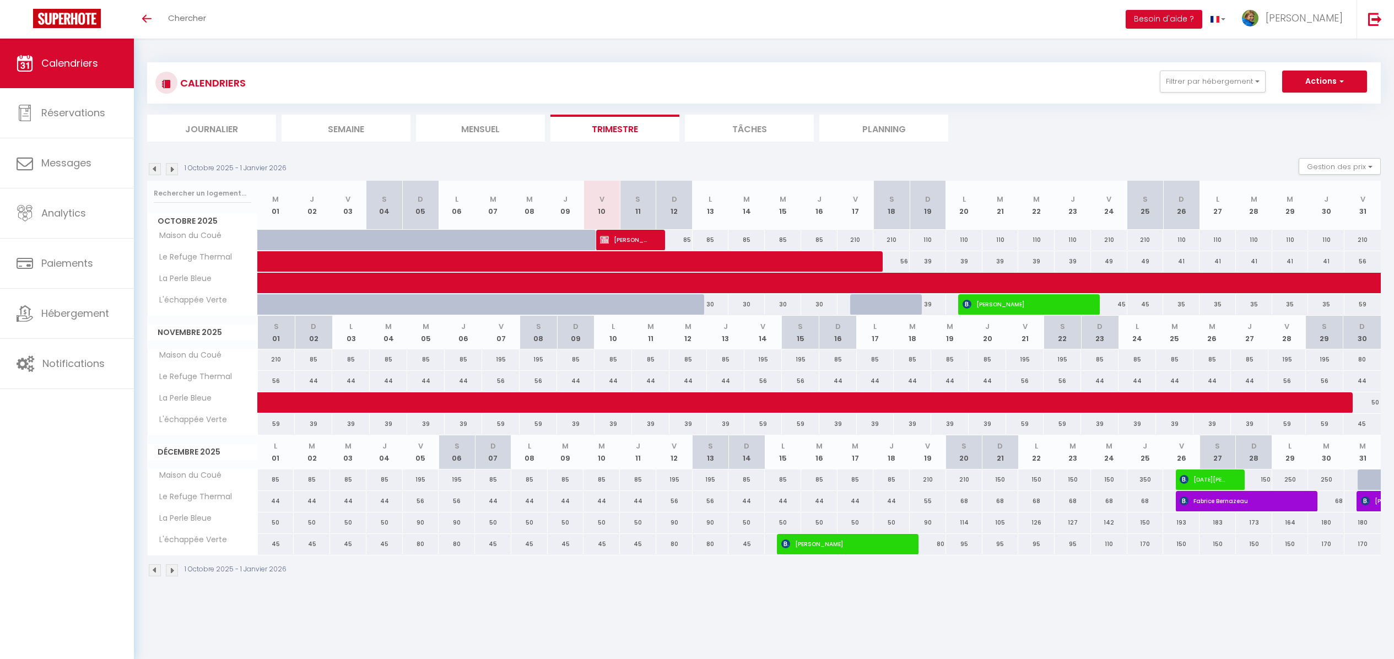
click at [685, 241] on div "85" at bounding box center [674, 240] width 36 height 20
type input "85"
type input "Dim 12 Octobre 2025"
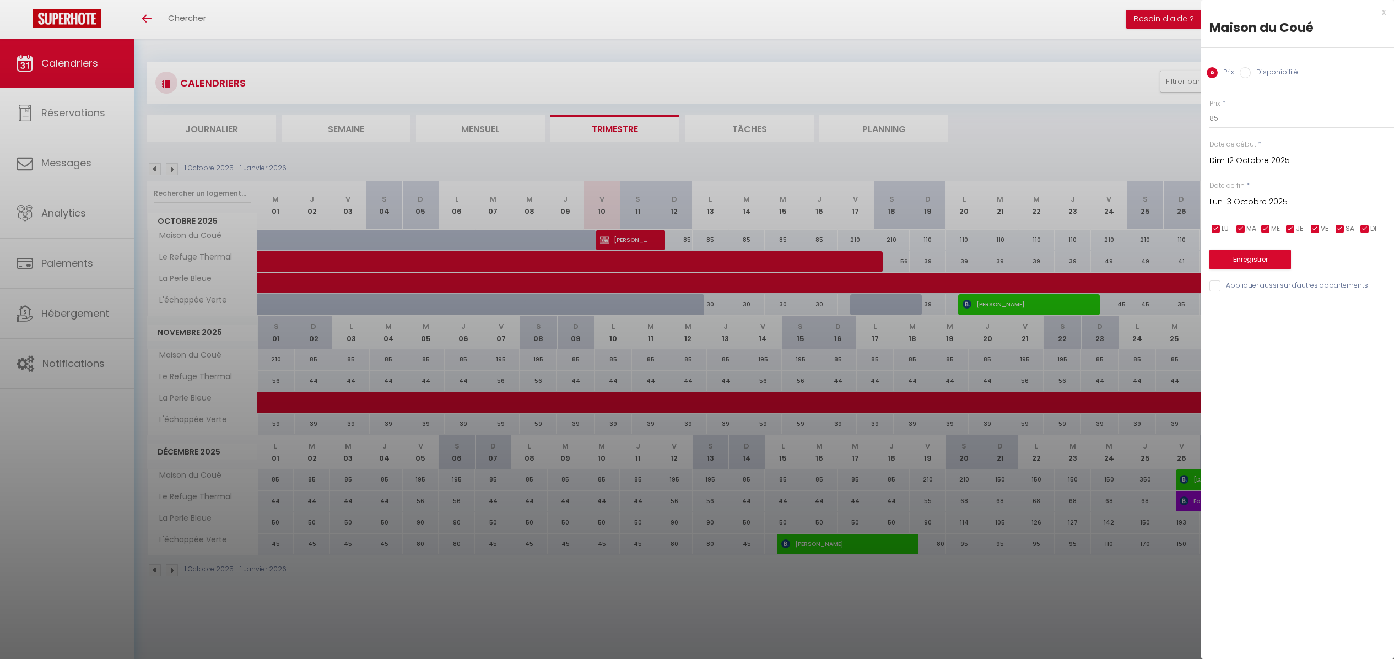
click at [1256, 207] on input "Lun 13 Octobre 2025" at bounding box center [1302, 202] width 185 height 14
click at [1364, 222] on span ">" at bounding box center [1363, 221] width 24 height 22
click at [1243, 267] on span "1" at bounding box center [1246, 265] width 24 height 22
type input "Lun 01 Décembre 2025"
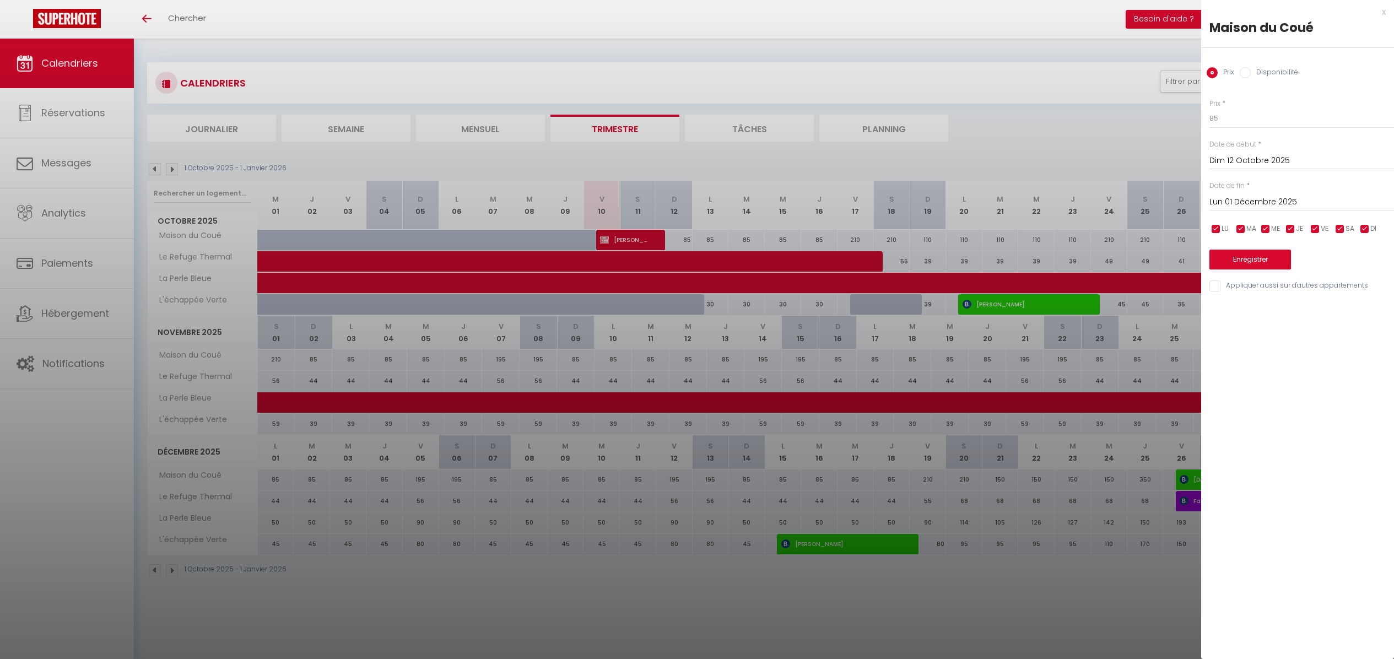
click at [1317, 231] on input "checkbox" at bounding box center [1315, 229] width 11 height 11
checkbox input "false"
click at [1342, 230] on input "checkbox" at bounding box center [1340, 229] width 11 height 11
checkbox input "false"
click at [1270, 260] on button "Enregistrer" at bounding box center [1251, 260] width 82 height 20
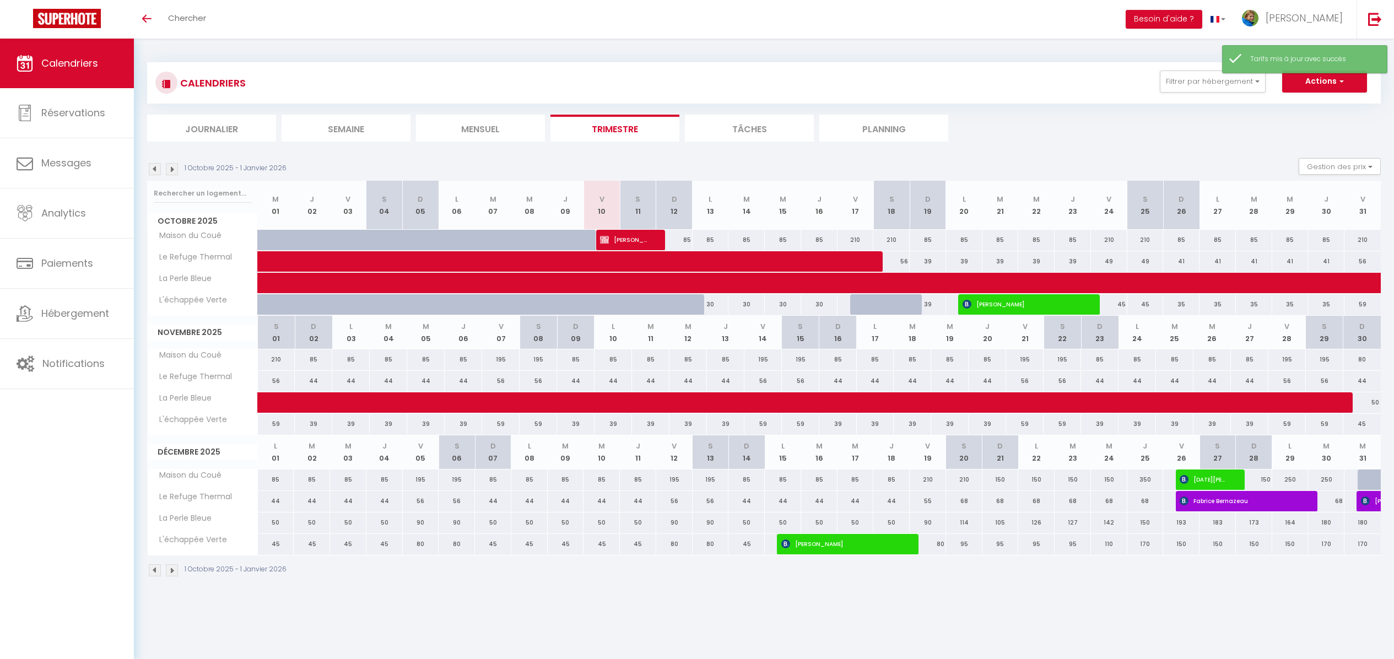
click at [681, 240] on div "85" at bounding box center [674, 240] width 36 height 20
type input "85"
type input "Dim 12 Octobre 2025"
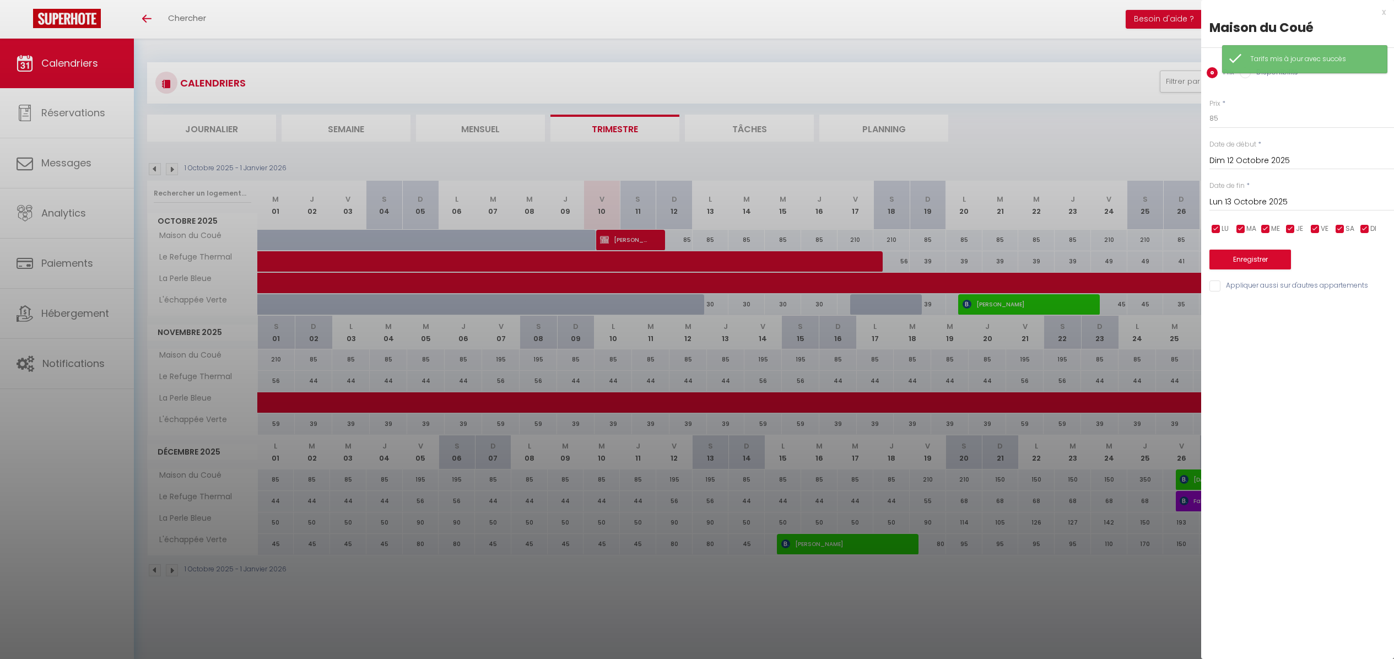
click at [1245, 203] on input "Lun 13 Octobre 2025" at bounding box center [1302, 202] width 185 height 14
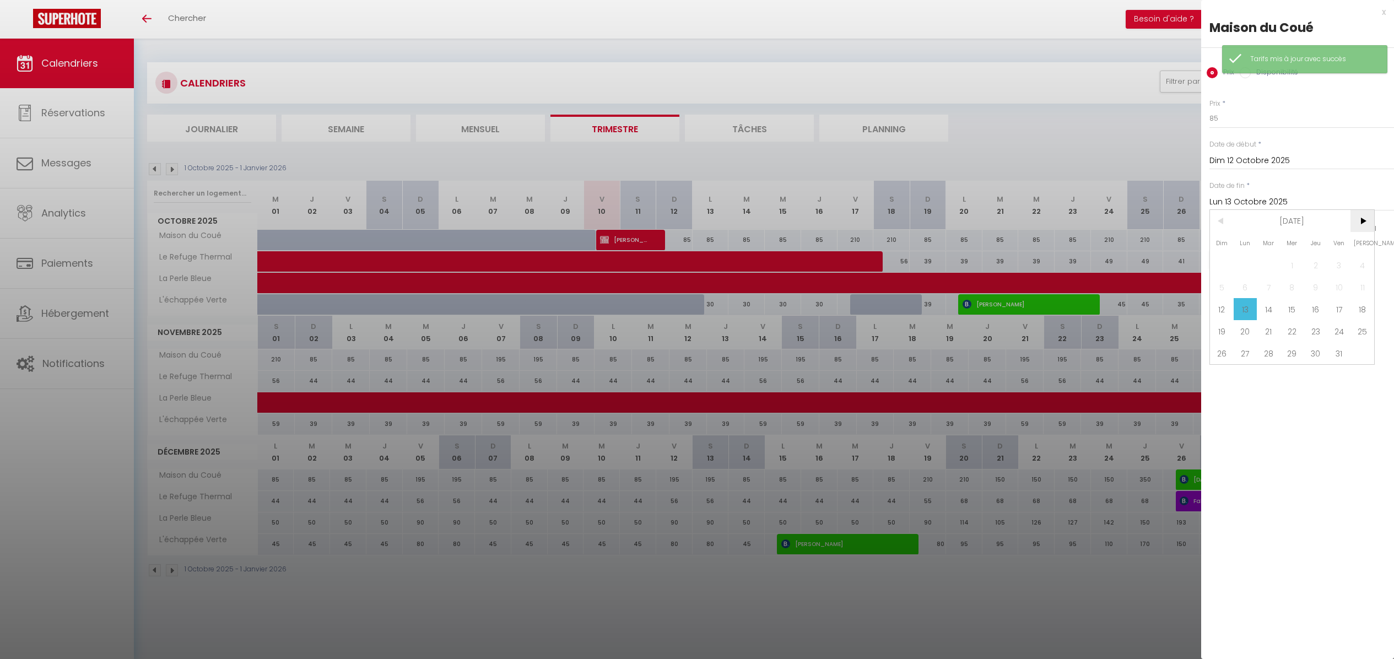
click at [1366, 219] on span ">" at bounding box center [1363, 221] width 24 height 22
click at [1248, 266] on span "1" at bounding box center [1246, 265] width 24 height 22
type input "Lun 01 Décembre 2025"
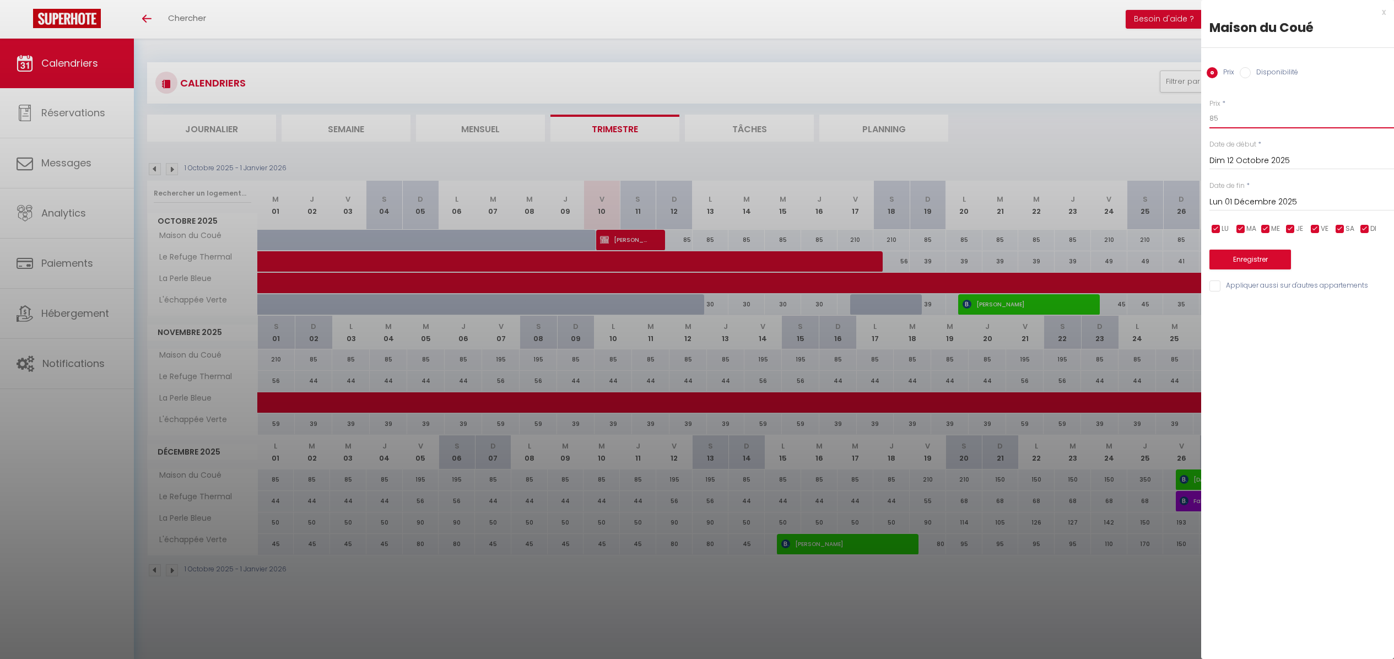
drag, startPoint x: 1225, startPoint y: 119, endPoint x: 1184, endPoint y: 119, distance: 40.2
click at [1185, 119] on body "🟢 Des questions ou besoin d'assistance pour la migration AirBnB? Prenez rdv >>>…" at bounding box center [697, 368] width 1394 height 659
type input "195"
click at [1215, 228] on input "checkbox" at bounding box center [1216, 229] width 11 height 11
checkbox input "false"
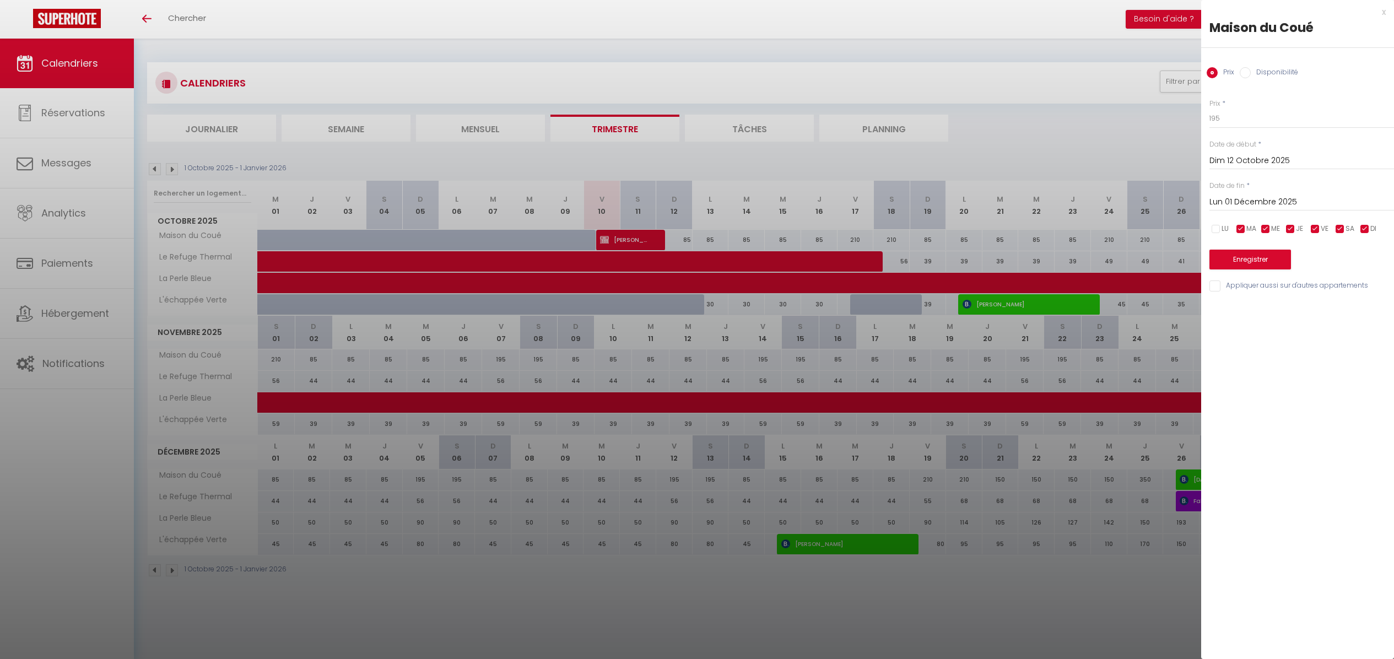
click at [1239, 226] on input "checkbox" at bounding box center [1241, 229] width 11 height 11
checkbox input "false"
click at [1264, 229] on input "checkbox" at bounding box center [1265, 229] width 11 height 11
checkbox input "false"
click at [1291, 231] on input "checkbox" at bounding box center [1290, 229] width 11 height 11
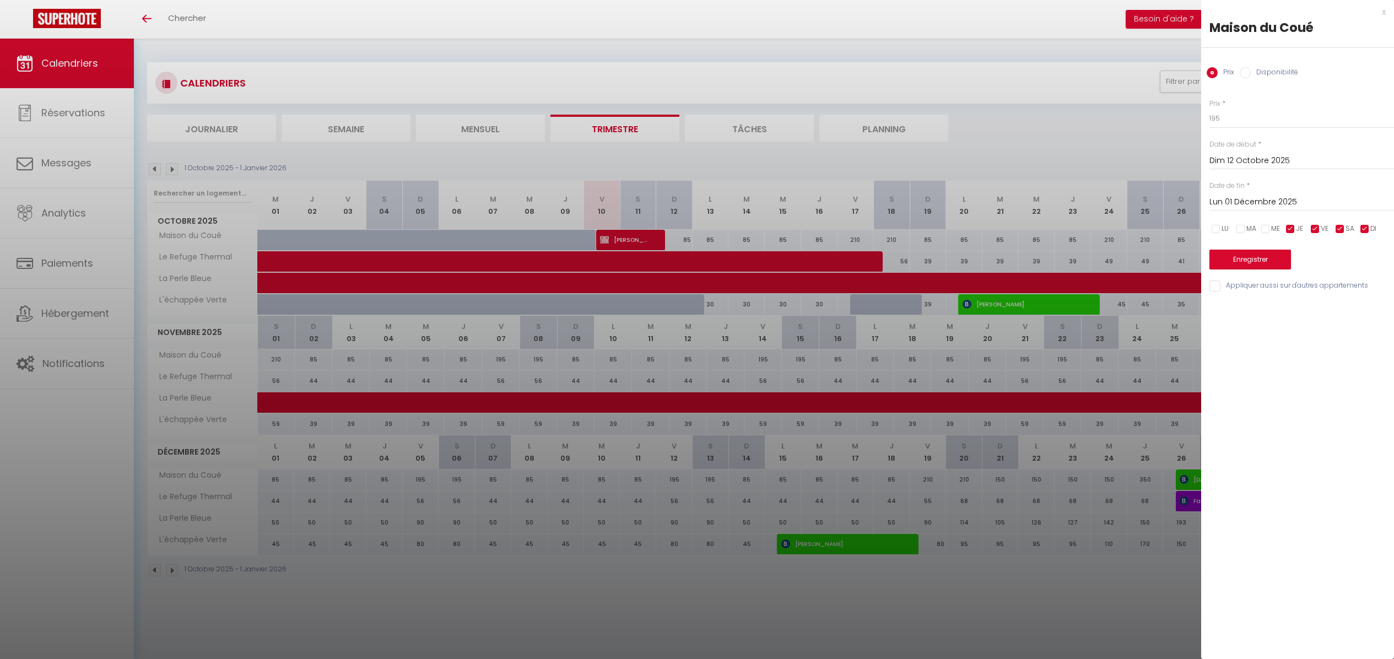
checkbox input "false"
click at [1368, 230] on input "checkbox" at bounding box center [1365, 229] width 11 height 11
checkbox input "false"
click at [1278, 262] on button "Enregistrer" at bounding box center [1251, 260] width 82 height 20
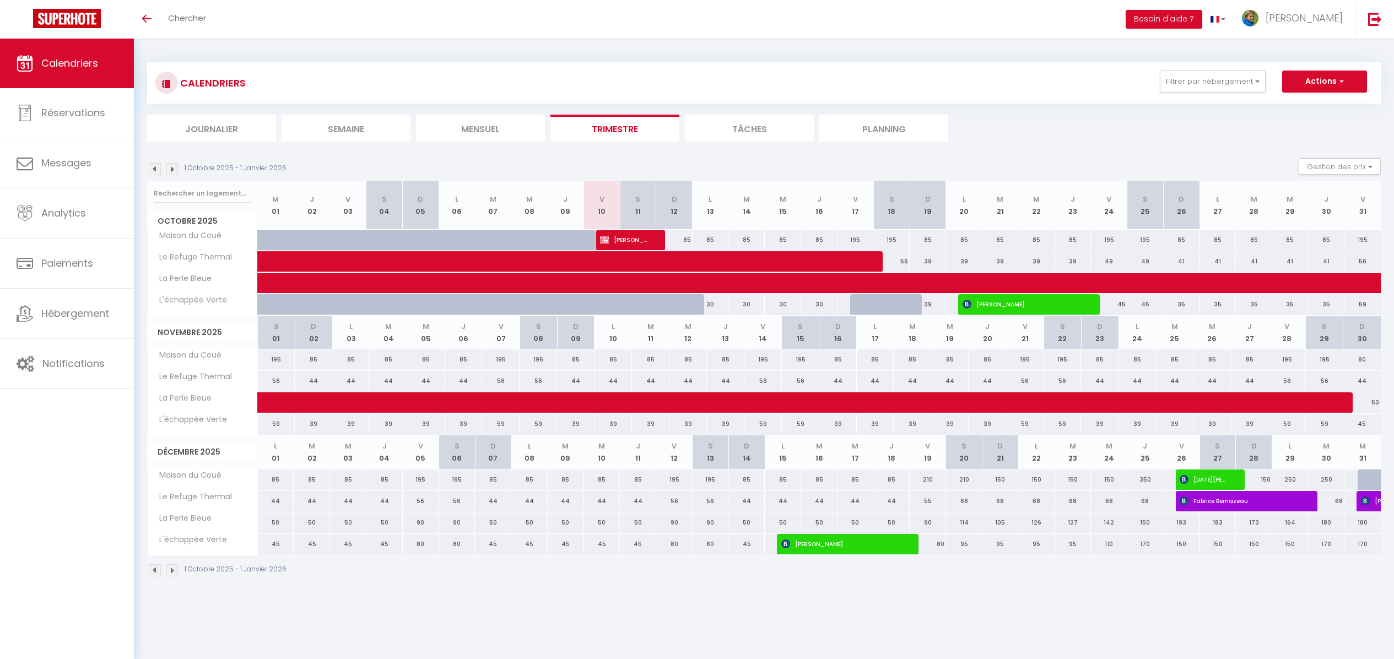
click at [1259, 602] on body "🟢 Des questions ou besoin d'assistance pour la migration AirBnB? Prenez rdv >>>…" at bounding box center [697, 368] width 1394 height 659
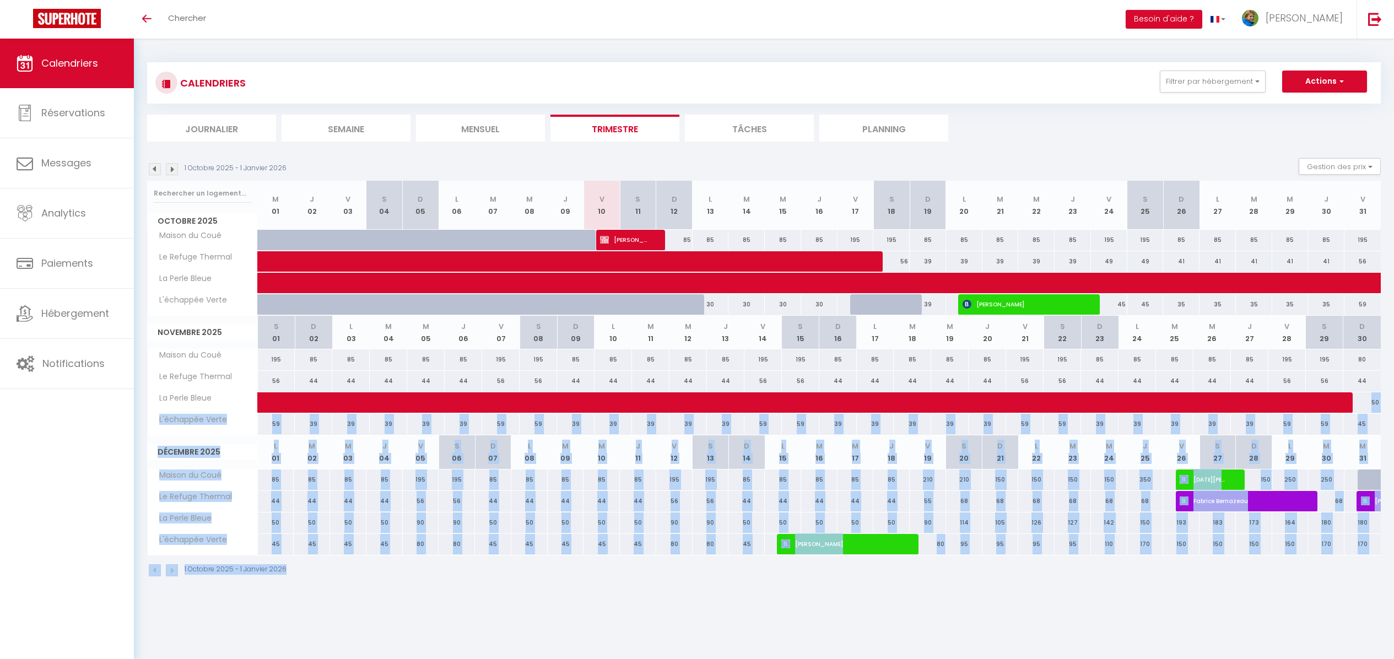
drag, startPoint x: 1259, startPoint y: 602, endPoint x: 721, endPoint y: 265, distance: 634.9
click at [740, 273] on body "🟢 Des questions ou besoin d'assistance pour la migration AirBnB? Prenez rdv >>>…" at bounding box center [697, 368] width 1394 height 659
